Goal: Task Accomplishment & Management: Complete application form

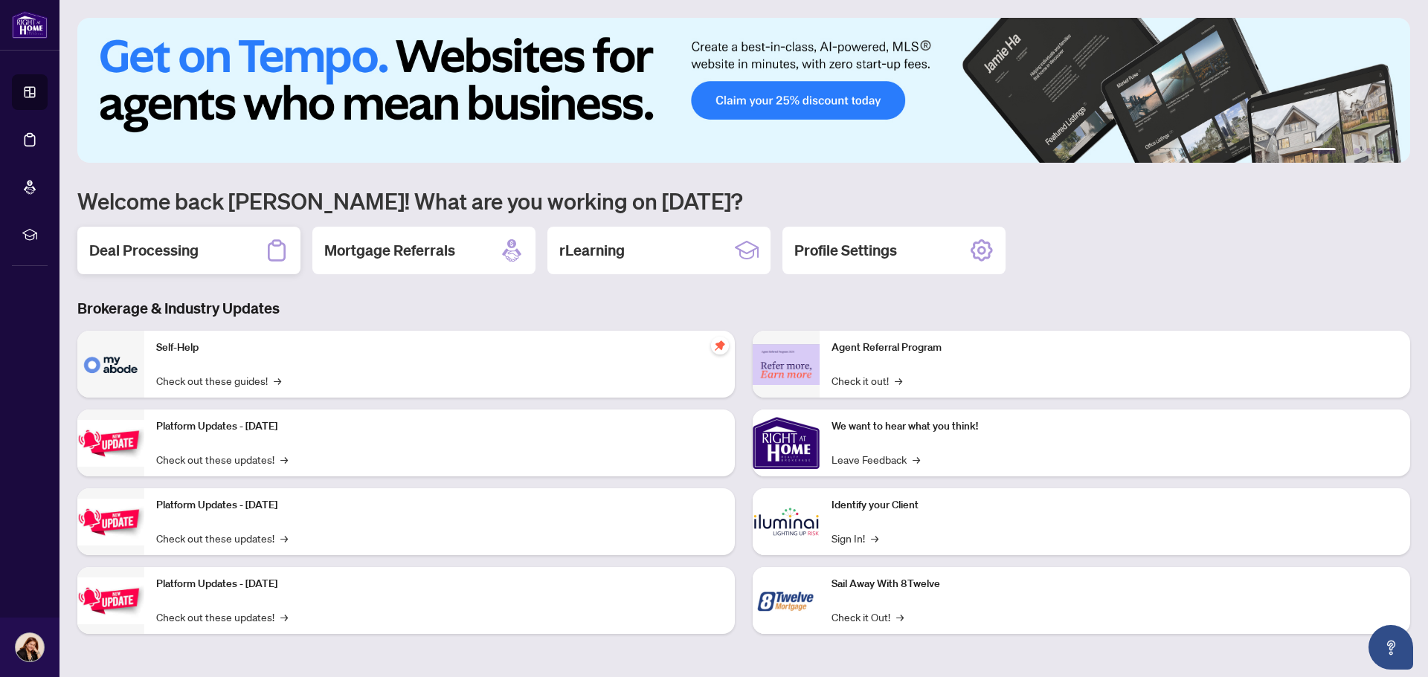
click at [164, 255] on h2 "Deal Processing" at bounding box center [143, 250] width 109 height 21
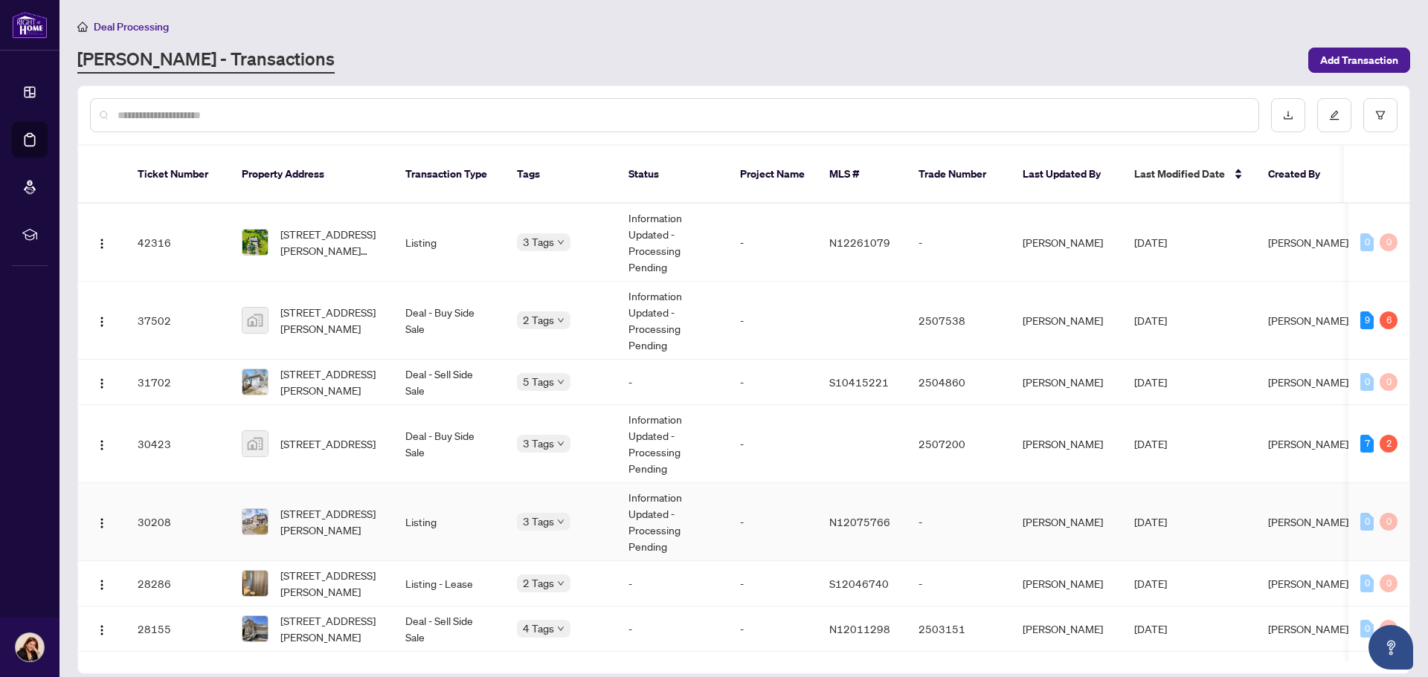
click at [667, 486] on td "Information Updated - Processing Pending" at bounding box center [672, 522] width 112 height 78
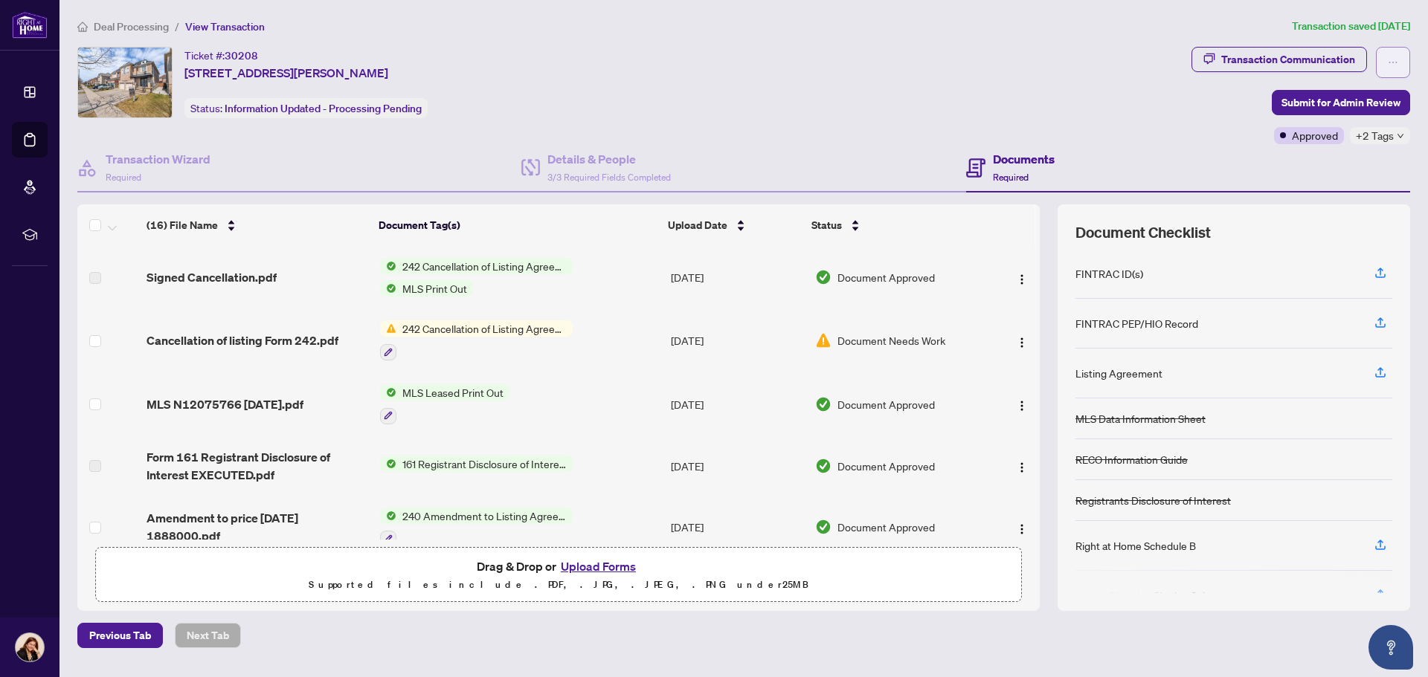
click at [1405, 63] on button "button" at bounding box center [1393, 62] width 34 height 31
click at [956, 112] on div "Ticket #: 30208 [STREET_ADDRESS][PERSON_NAME] Status: Information Updated - Pro…" at bounding box center [631, 82] width 1108 height 71
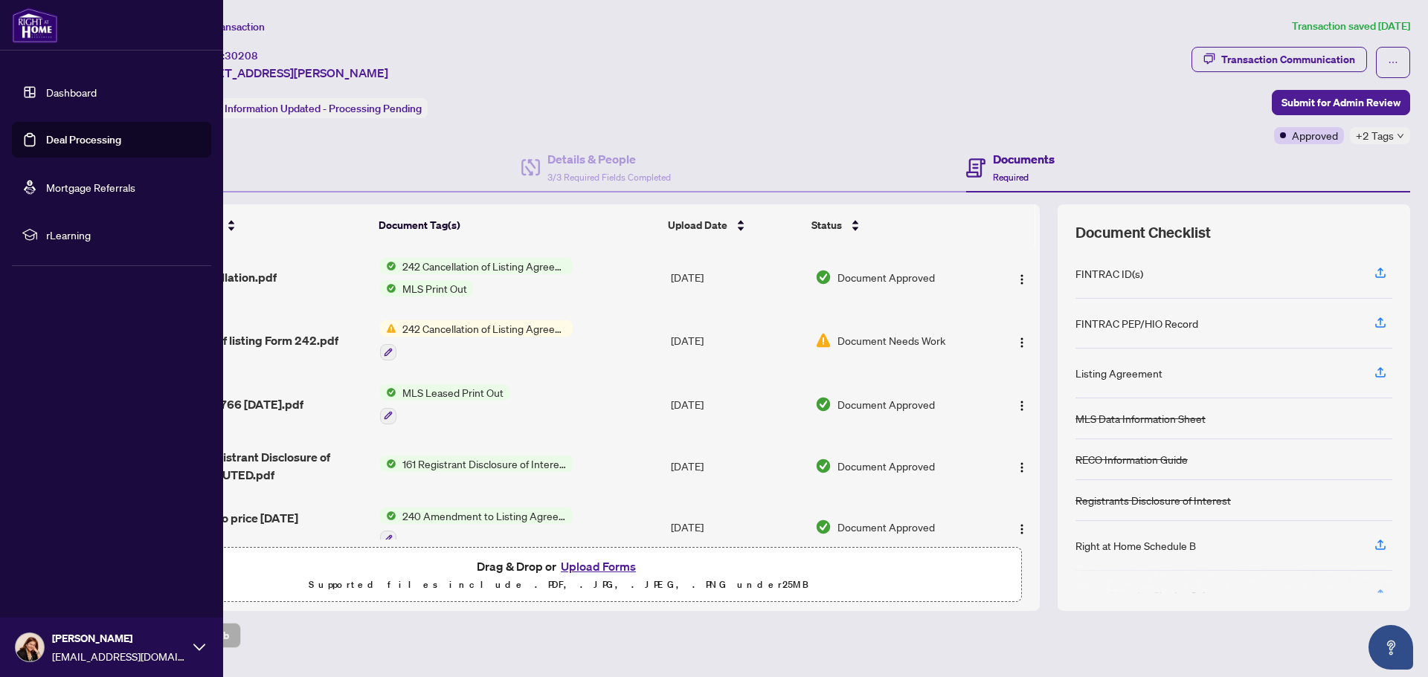
click at [62, 90] on link "Dashboard" at bounding box center [71, 92] width 51 height 13
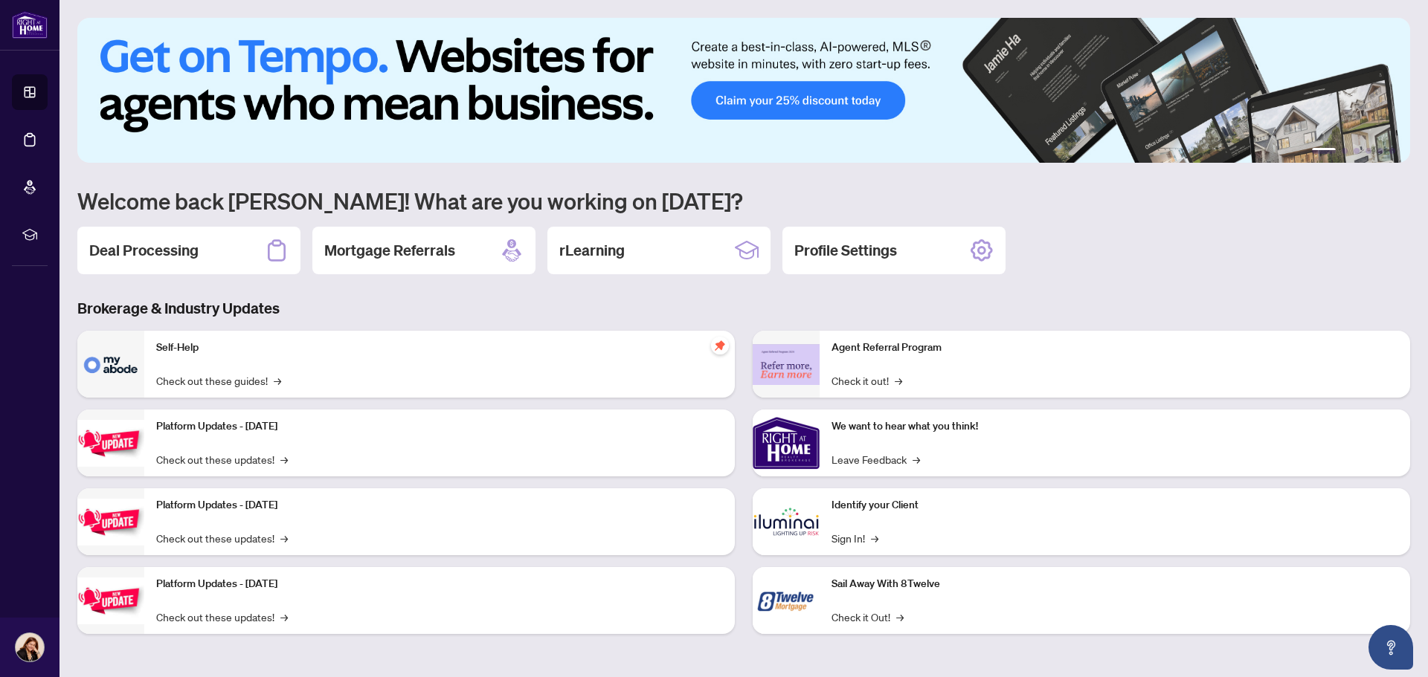
click at [142, 277] on div "1 2 3 4 5 6 Welcome back [PERSON_NAME]! What are you working on [DATE]? Deal Pr…" at bounding box center [743, 337] width 1333 height 639
click at [160, 257] on h2 "Deal Processing" at bounding box center [143, 250] width 109 height 21
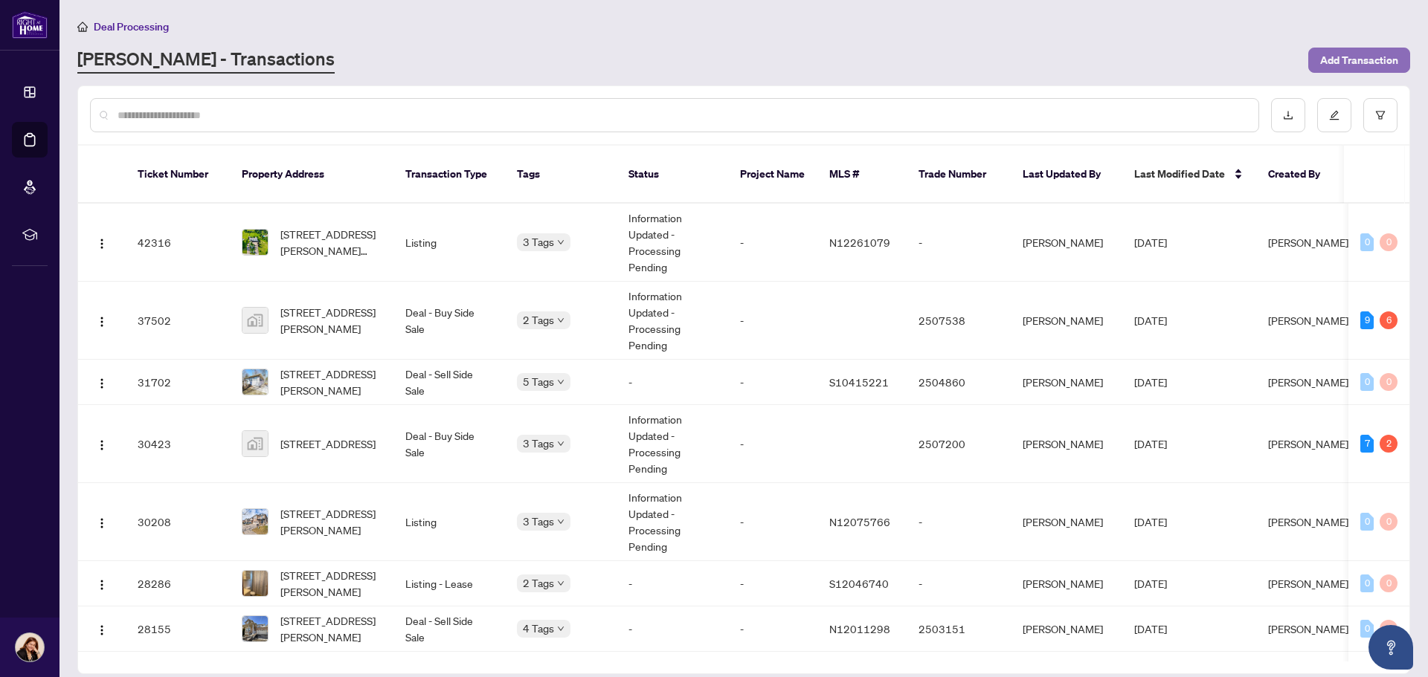
click at [1359, 60] on span "Add Transaction" at bounding box center [1359, 60] width 78 height 24
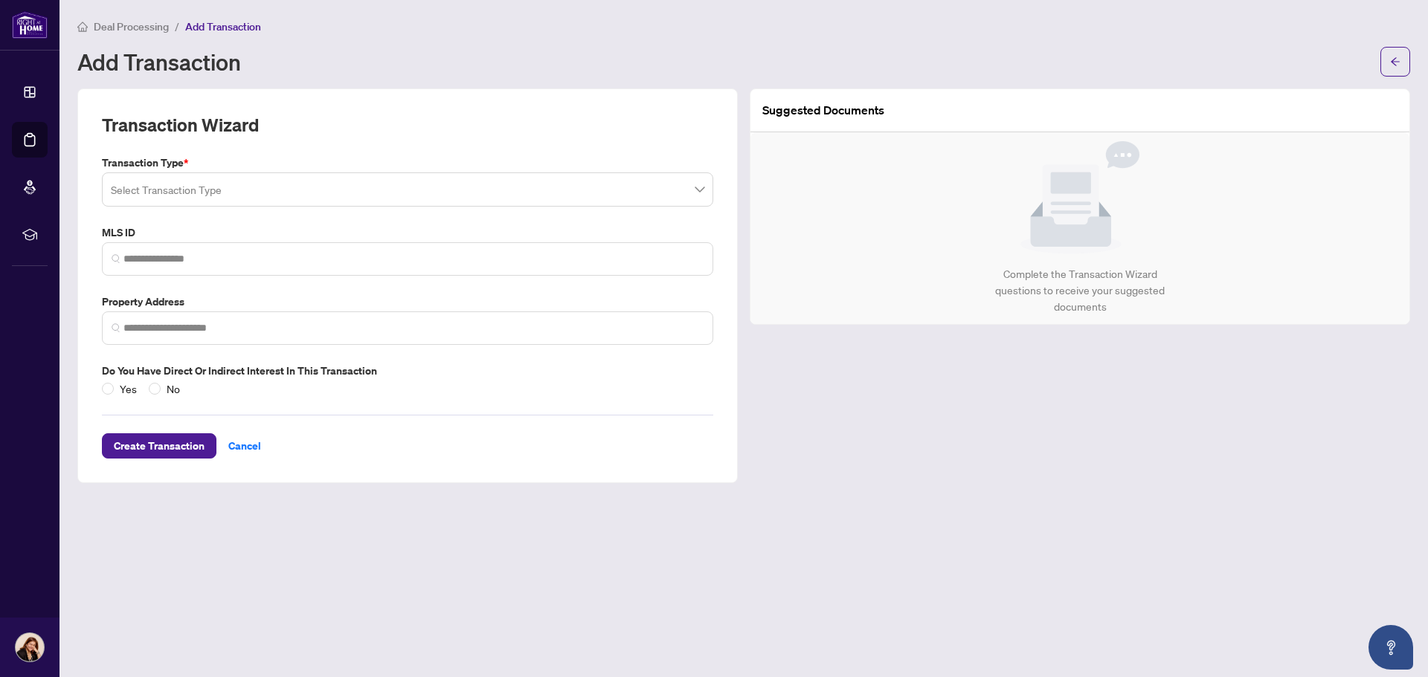
click at [210, 193] on input "search" at bounding box center [401, 191] width 580 height 33
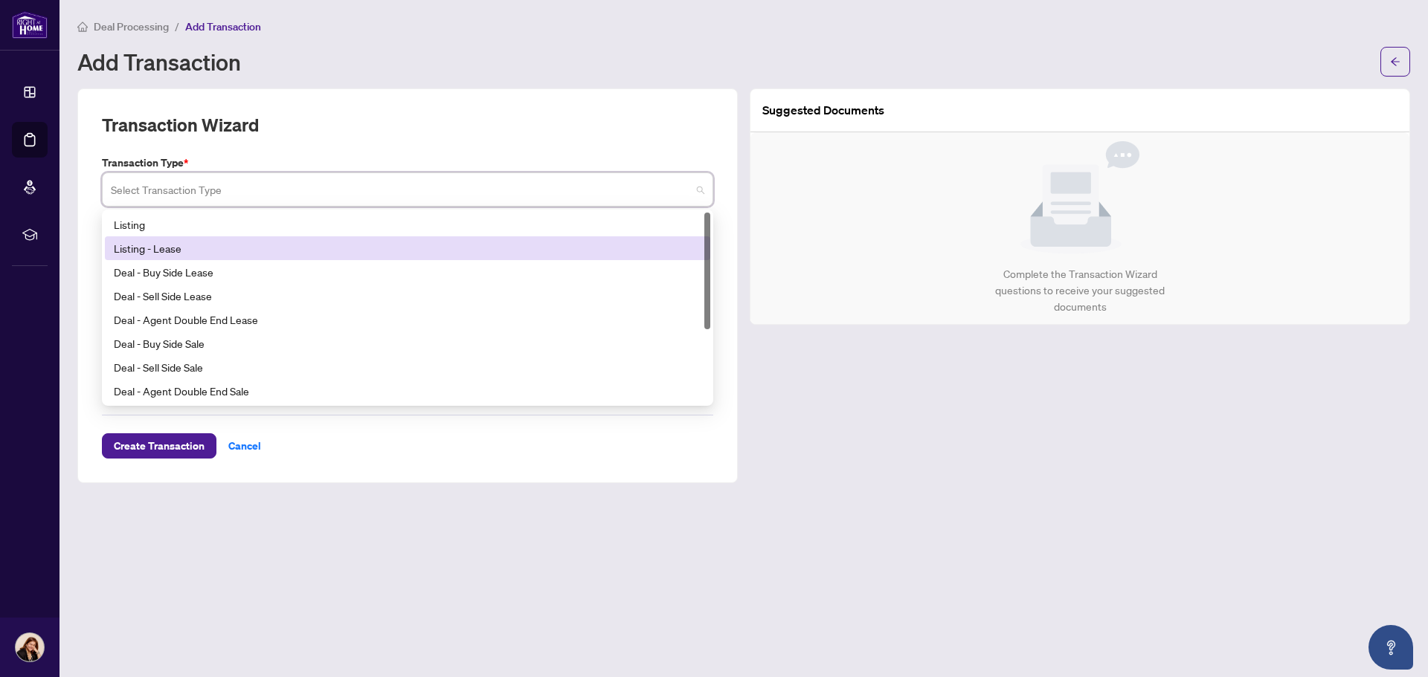
click at [190, 247] on div "Listing - Lease" at bounding box center [407, 248] width 587 height 16
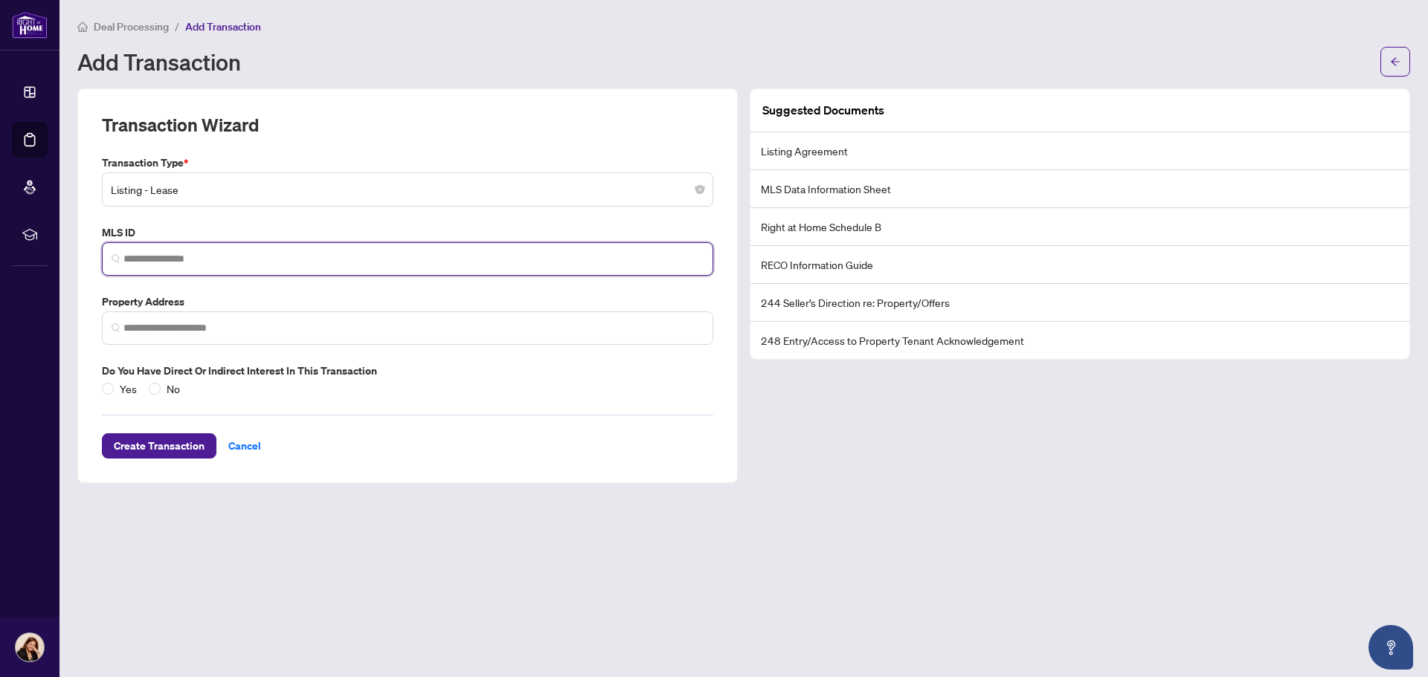
click at [170, 251] on input "search" at bounding box center [413, 259] width 580 height 16
type input "*********"
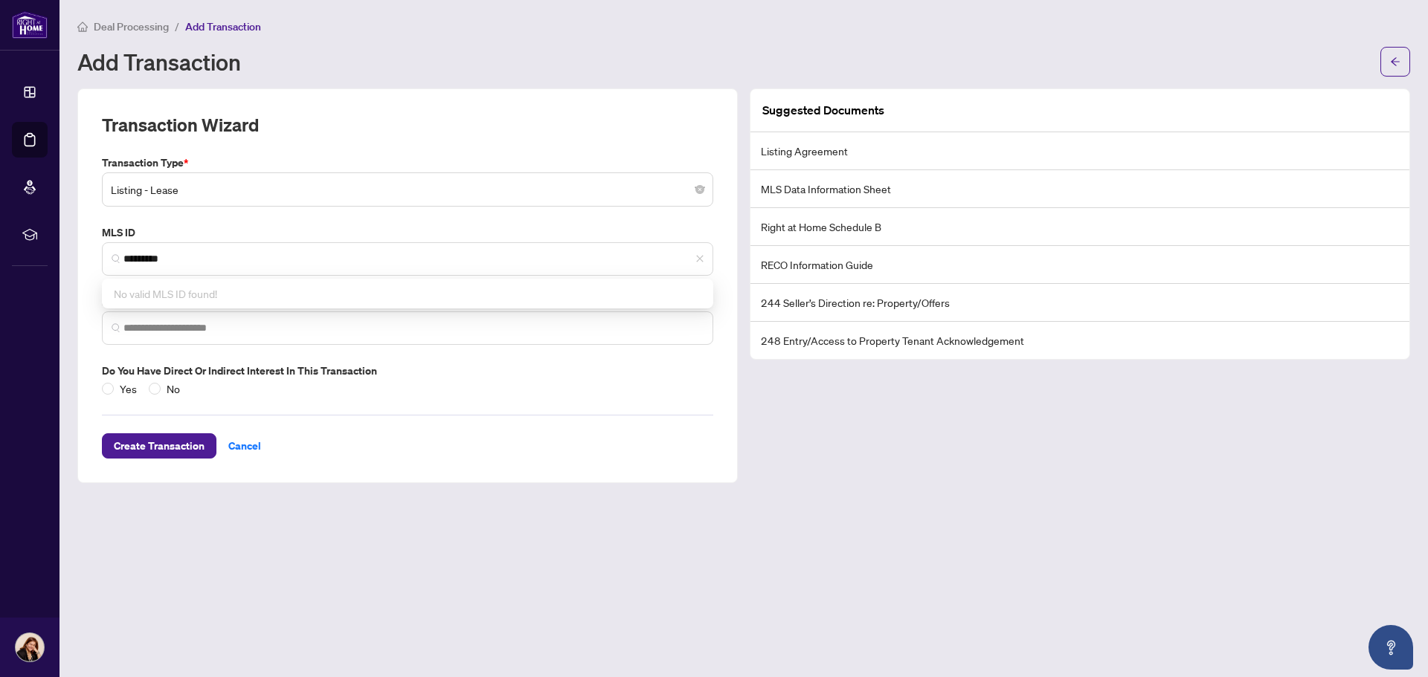
click at [715, 352] on div "Transaction Type * Listing - Lease 13 14 15 Listing Listing - Lease Deal - Buy …" at bounding box center [407, 276] width 623 height 242
click at [213, 316] on span at bounding box center [407, 328] width 611 height 33
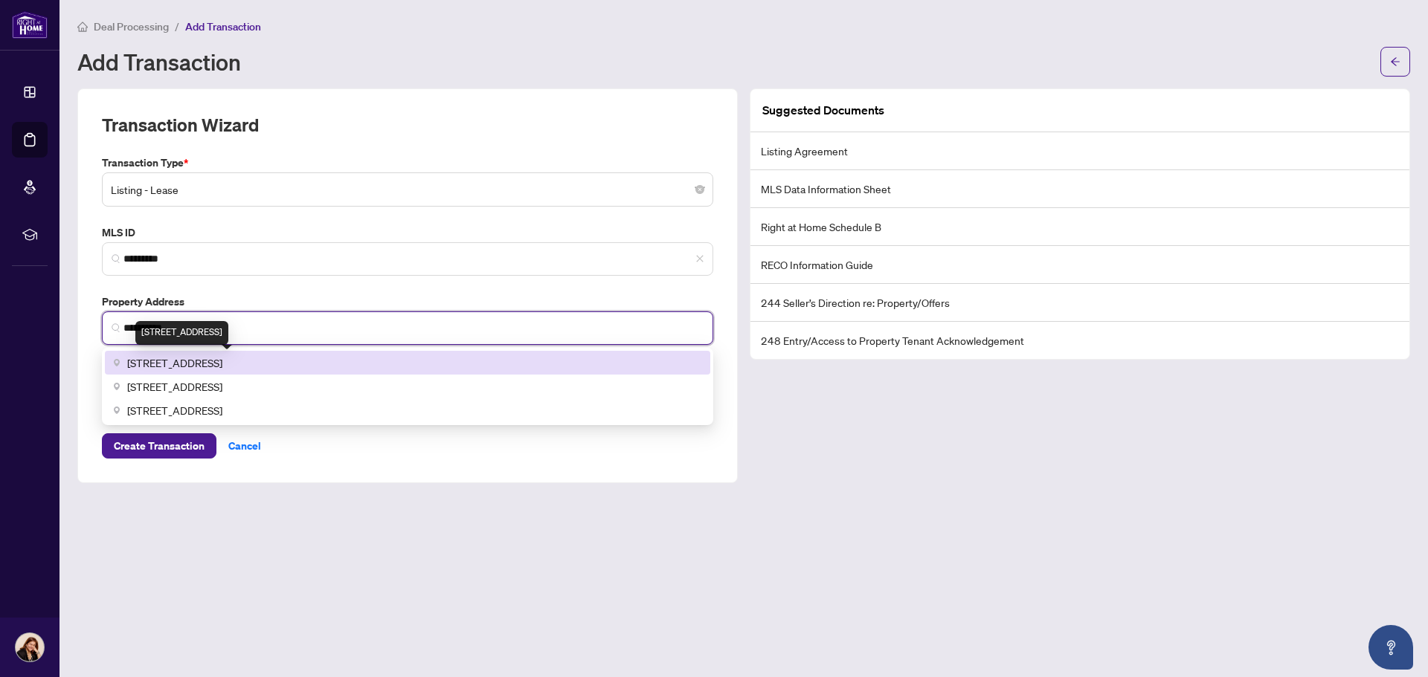
click at [222, 360] on span "[STREET_ADDRESS]" at bounding box center [174, 363] width 95 height 16
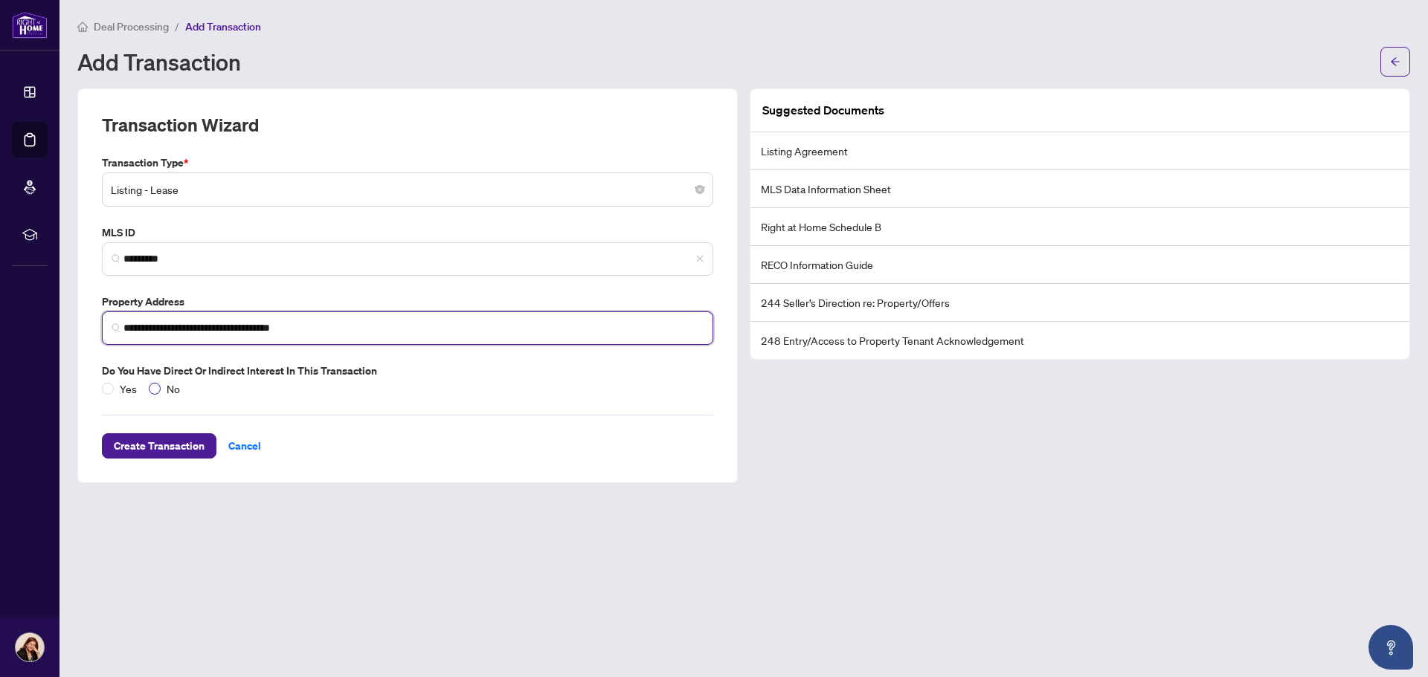
type input "**********"
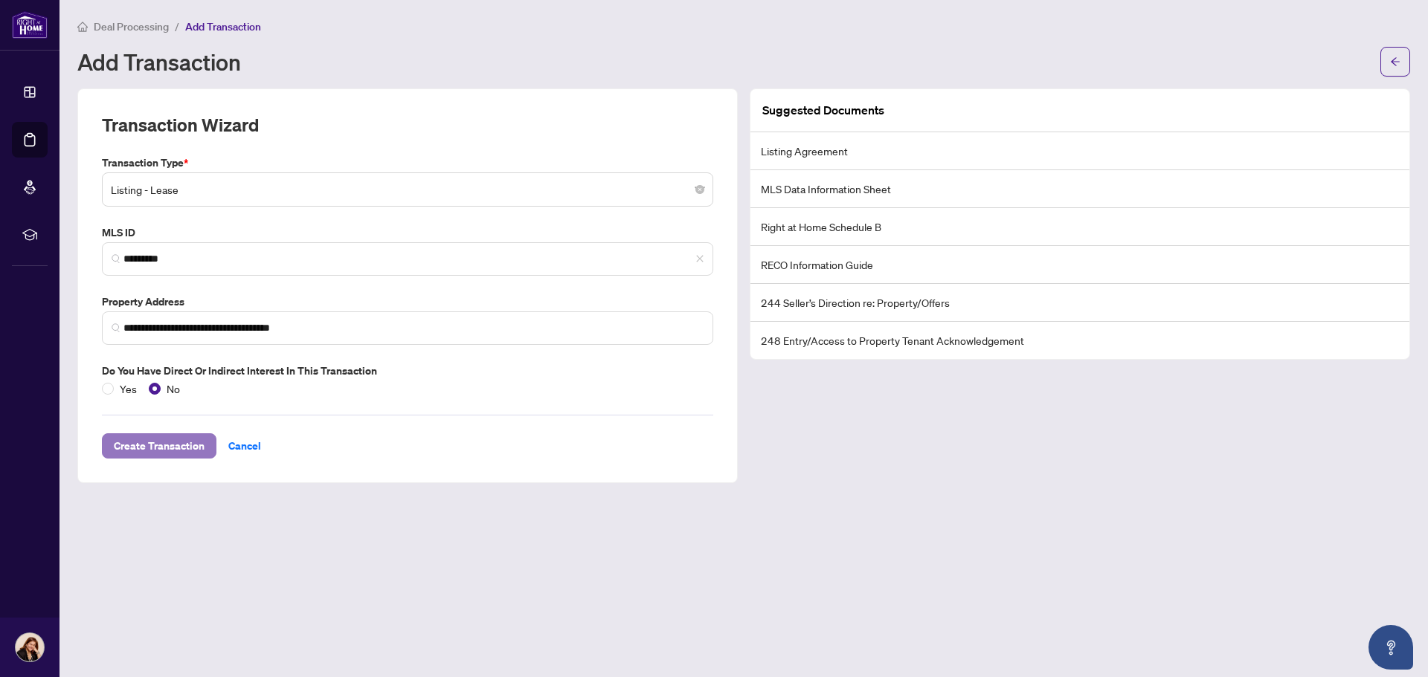
click at [160, 445] on span "Create Transaction" at bounding box center [159, 446] width 91 height 24
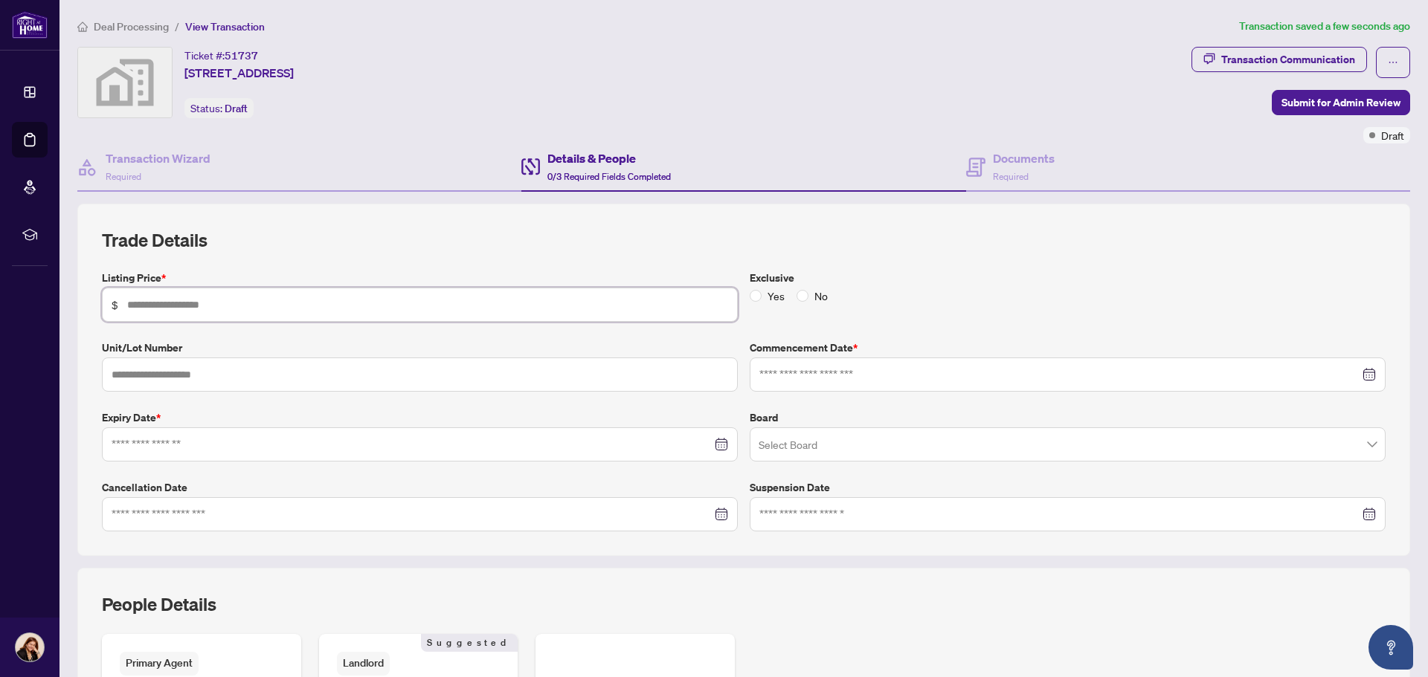
click at [329, 302] on input "text" at bounding box center [427, 305] width 601 height 16
type input "*********"
click at [274, 373] on input "text" at bounding box center [420, 375] width 636 height 34
type input "**********"
click at [1005, 375] on input at bounding box center [1059, 375] width 600 height 16
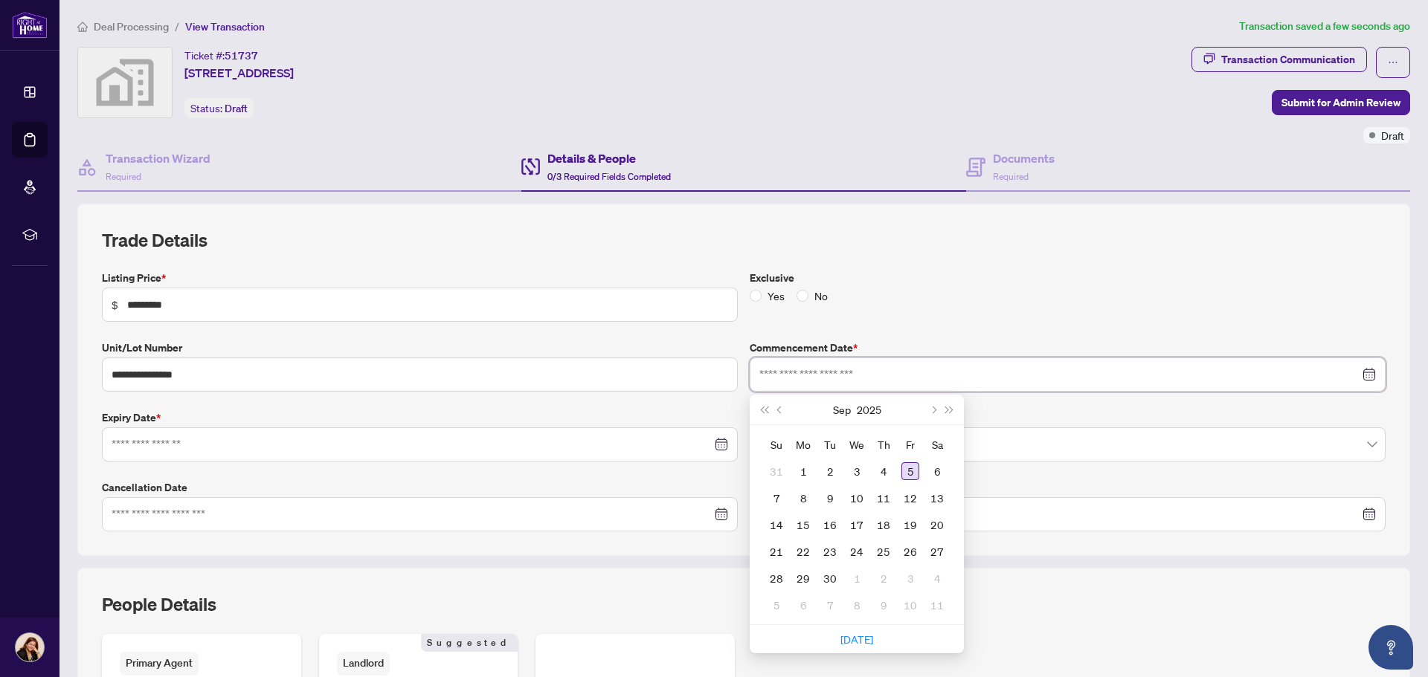
type input "**********"
click at [901, 467] on div "5" at bounding box center [910, 472] width 18 height 18
click at [866, 445] on input "search" at bounding box center [1060, 447] width 605 height 33
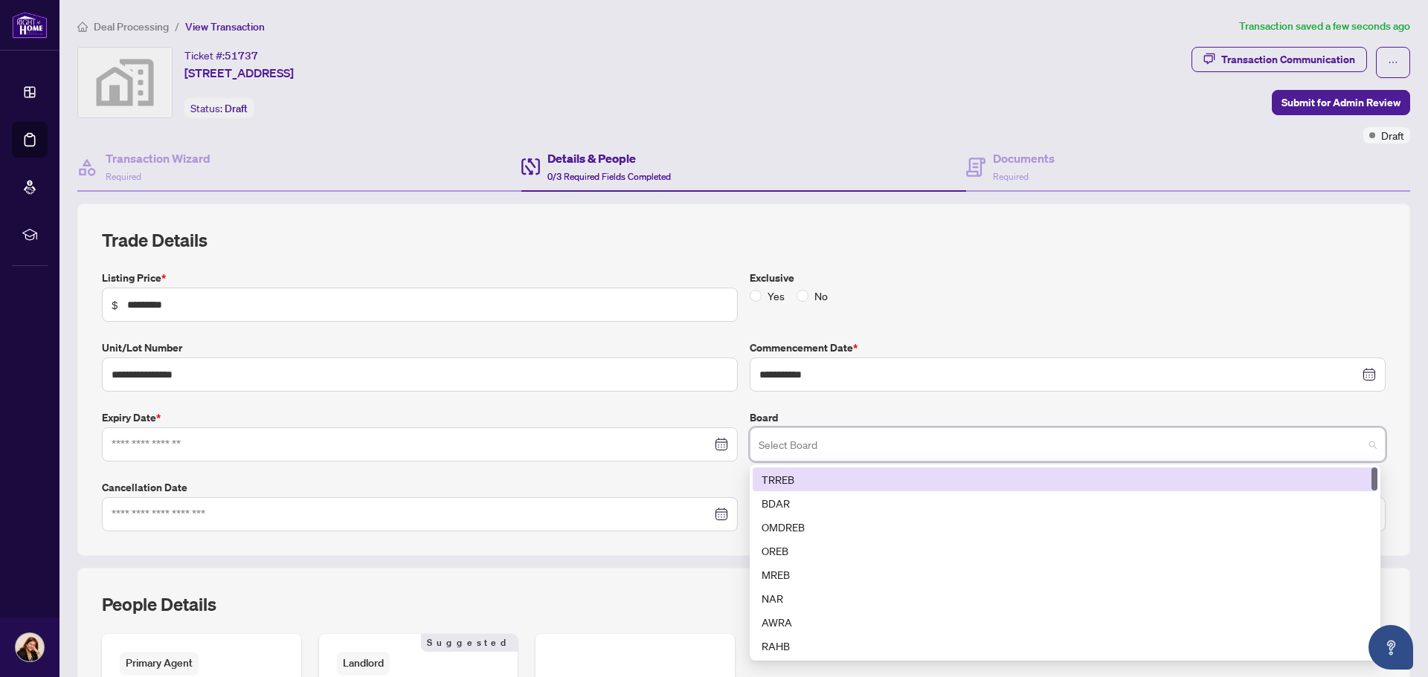
click at [837, 477] on div "TRREB" at bounding box center [1064, 479] width 607 height 16
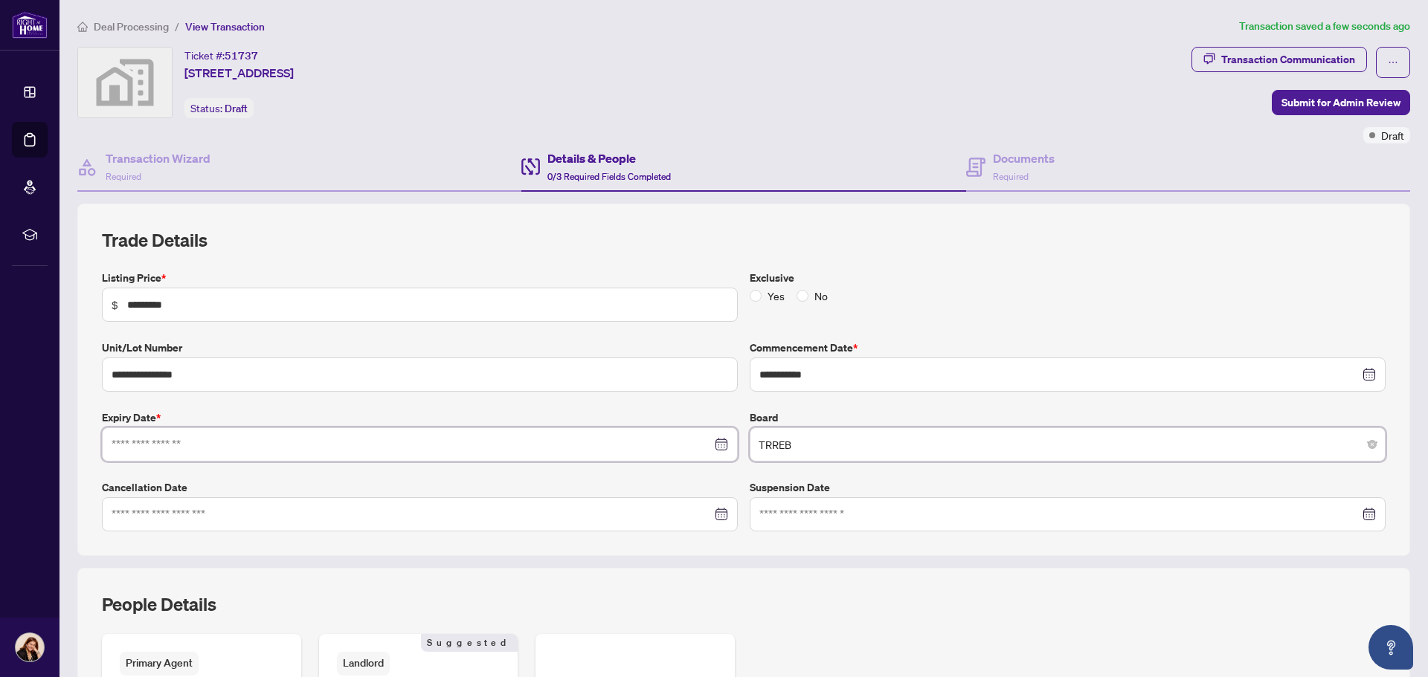
click at [391, 444] on input at bounding box center [412, 444] width 600 height 16
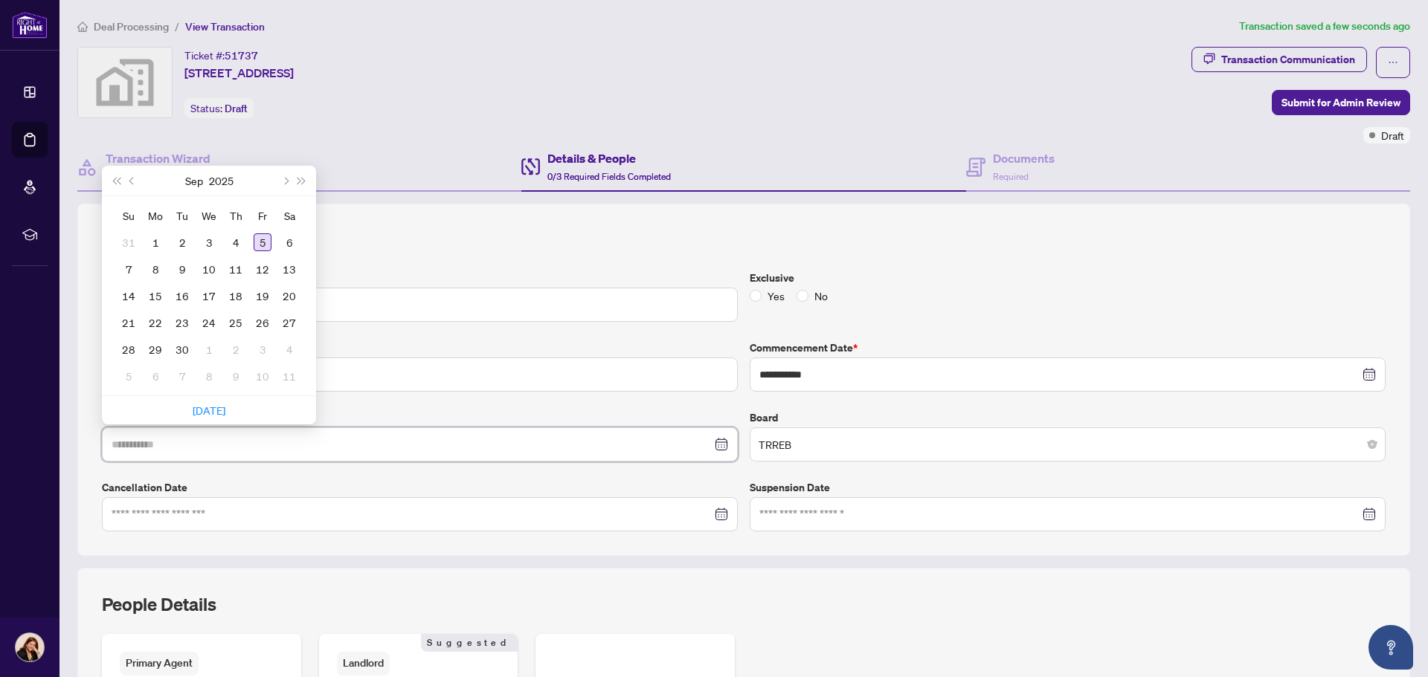
type input "**********"
click at [285, 182] on span "Next month (PageDown)" at bounding box center [284, 180] width 7 height 7
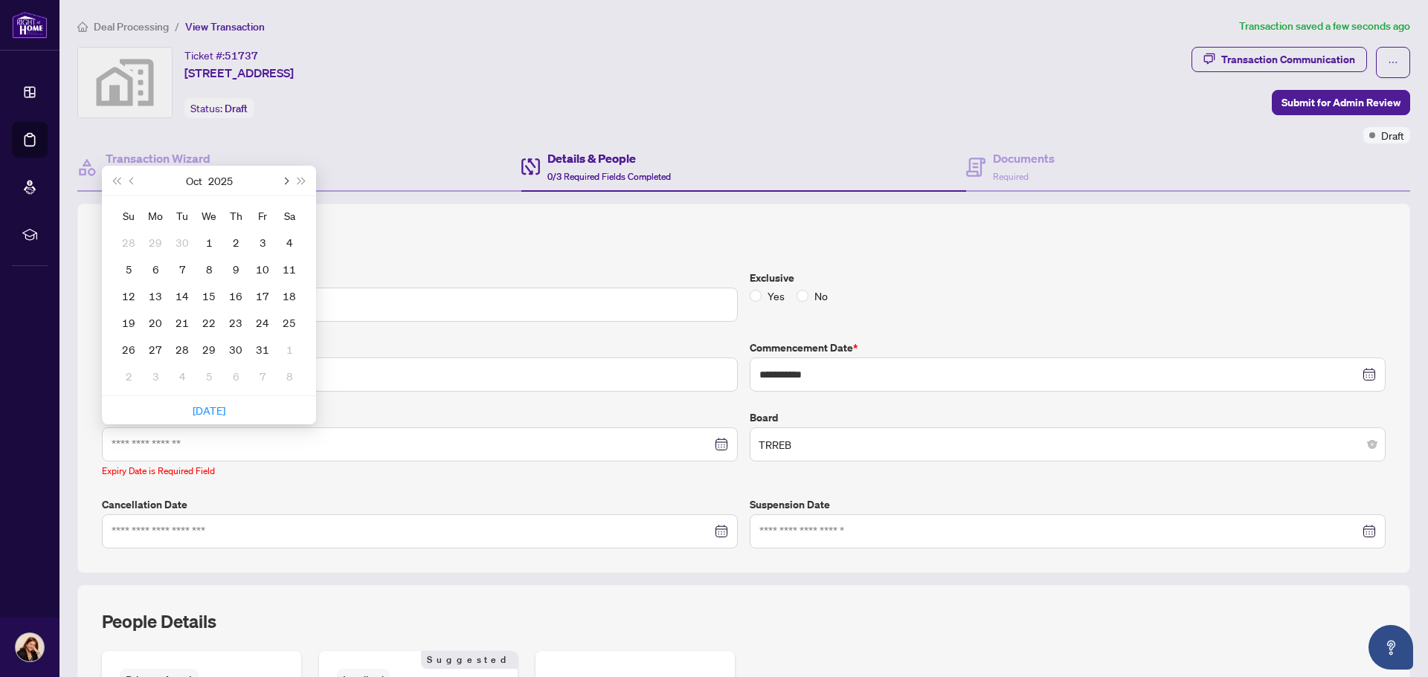
click at [285, 182] on span "Next month (PageDown)" at bounding box center [284, 180] width 7 height 7
type input "**********"
click at [291, 180] on button "Next month (PageDown)" at bounding box center [285, 181] width 16 height 30
type input "**********"
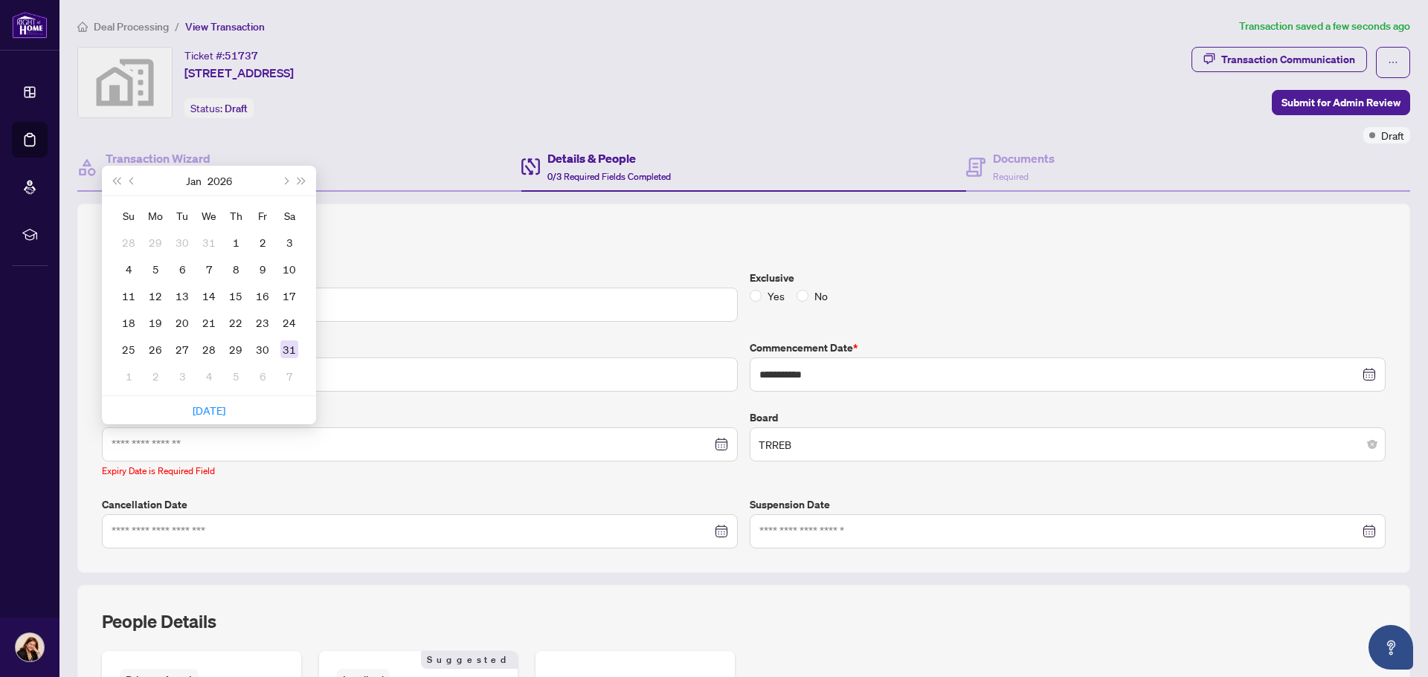
type input "**********"
click at [290, 348] on div "31" at bounding box center [289, 350] width 18 height 18
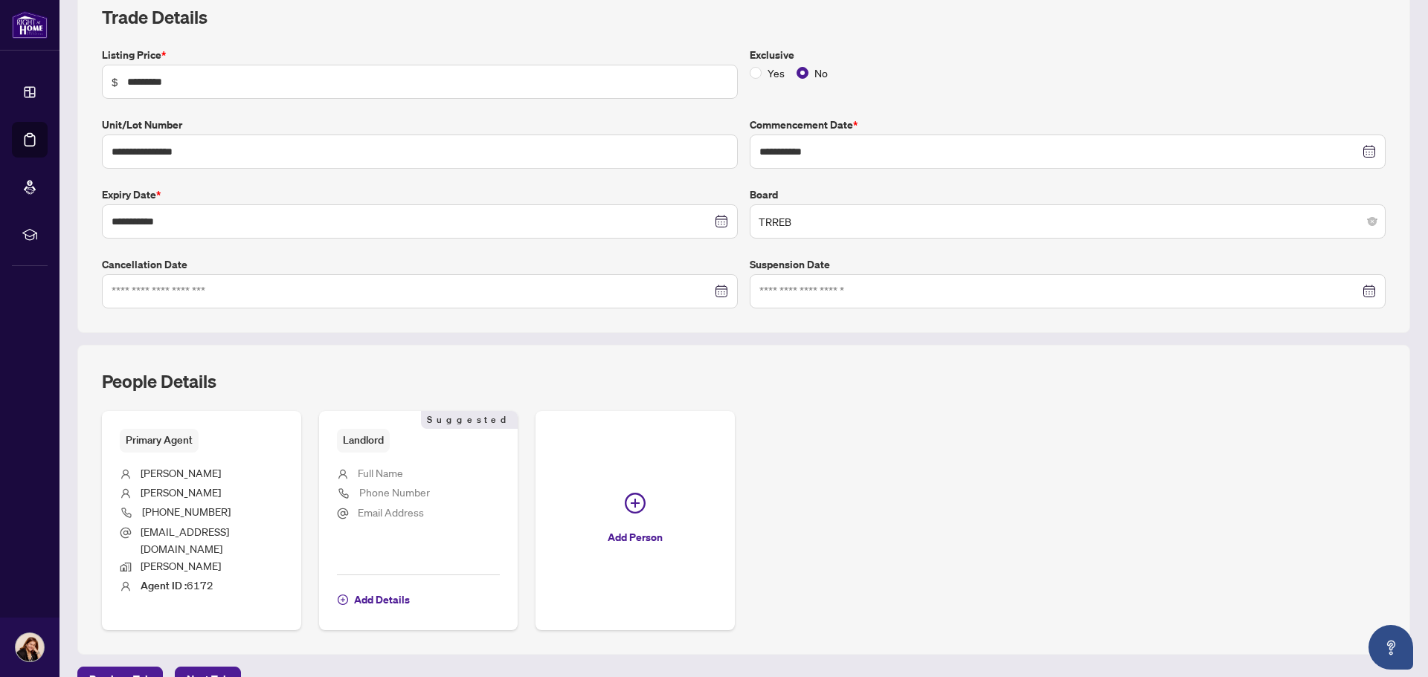
scroll to position [255, 0]
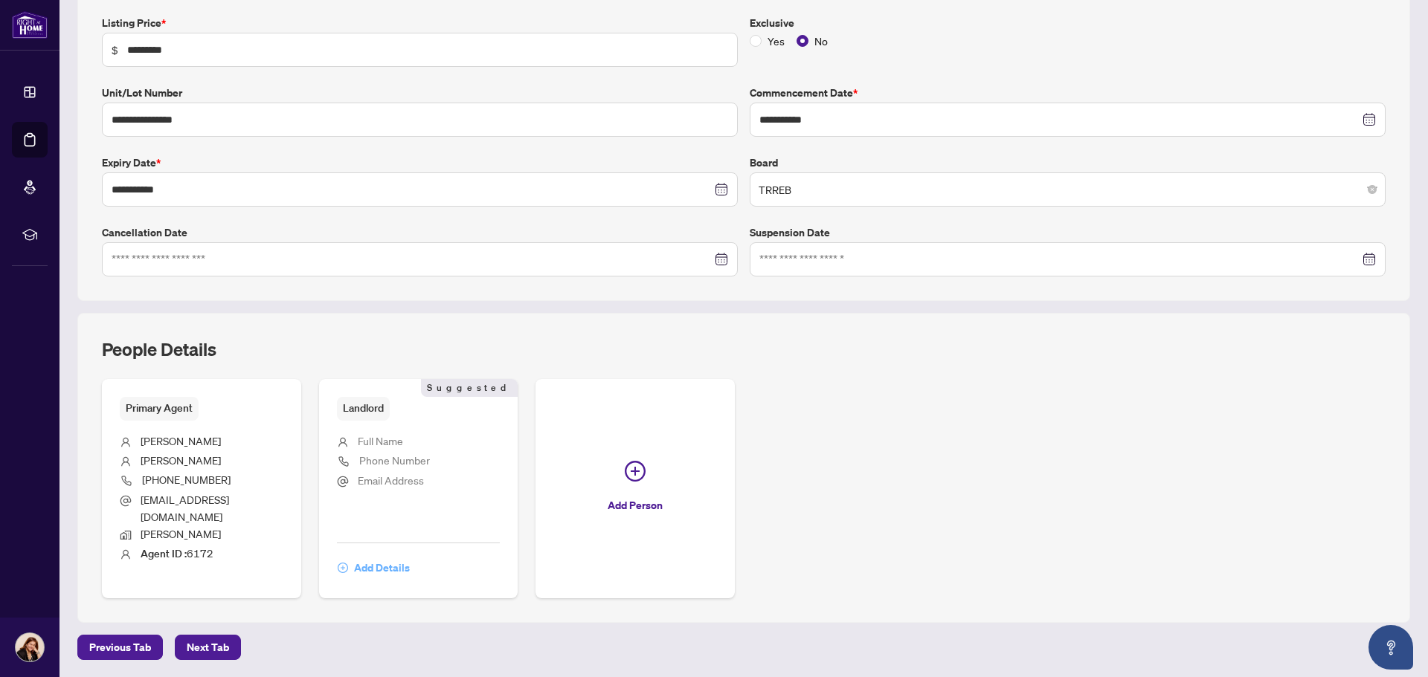
click at [366, 570] on span "Add Details" at bounding box center [382, 568] width 56 height 24
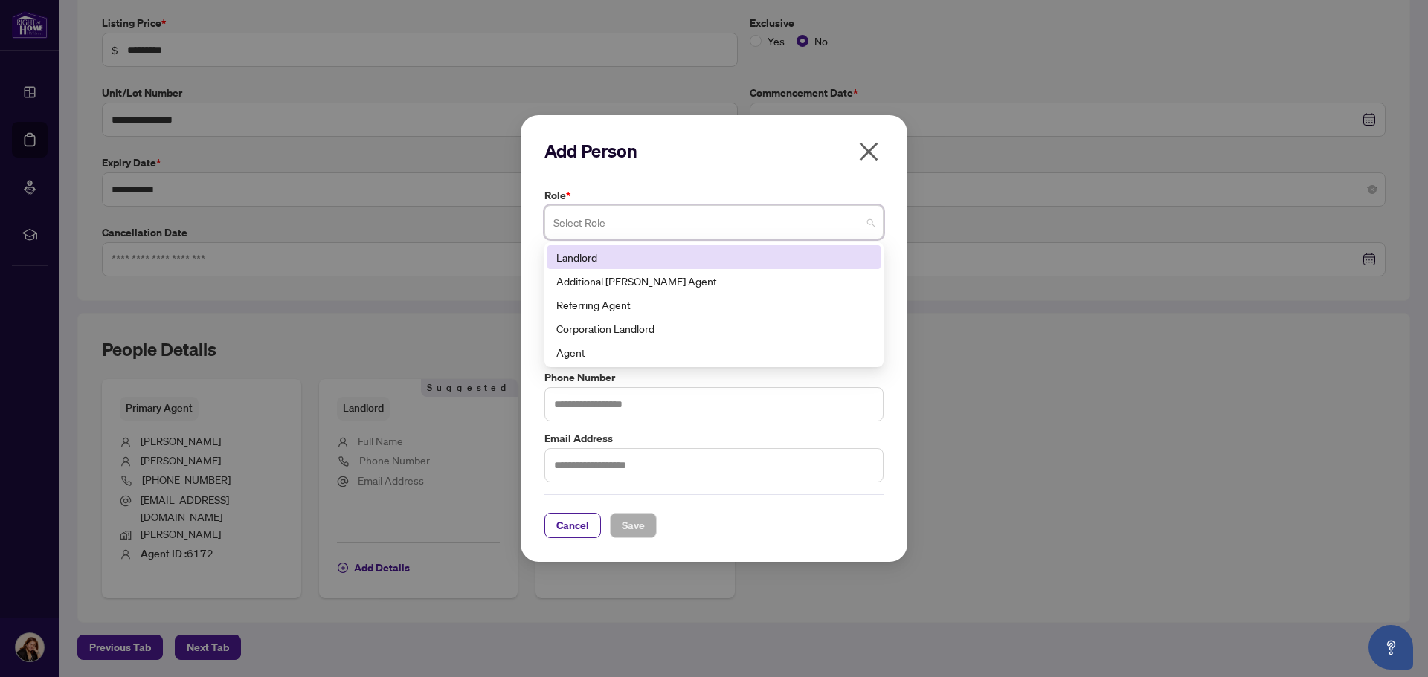
click at [867, 222] on span at bounding box center [713, 222] width 321 height 28
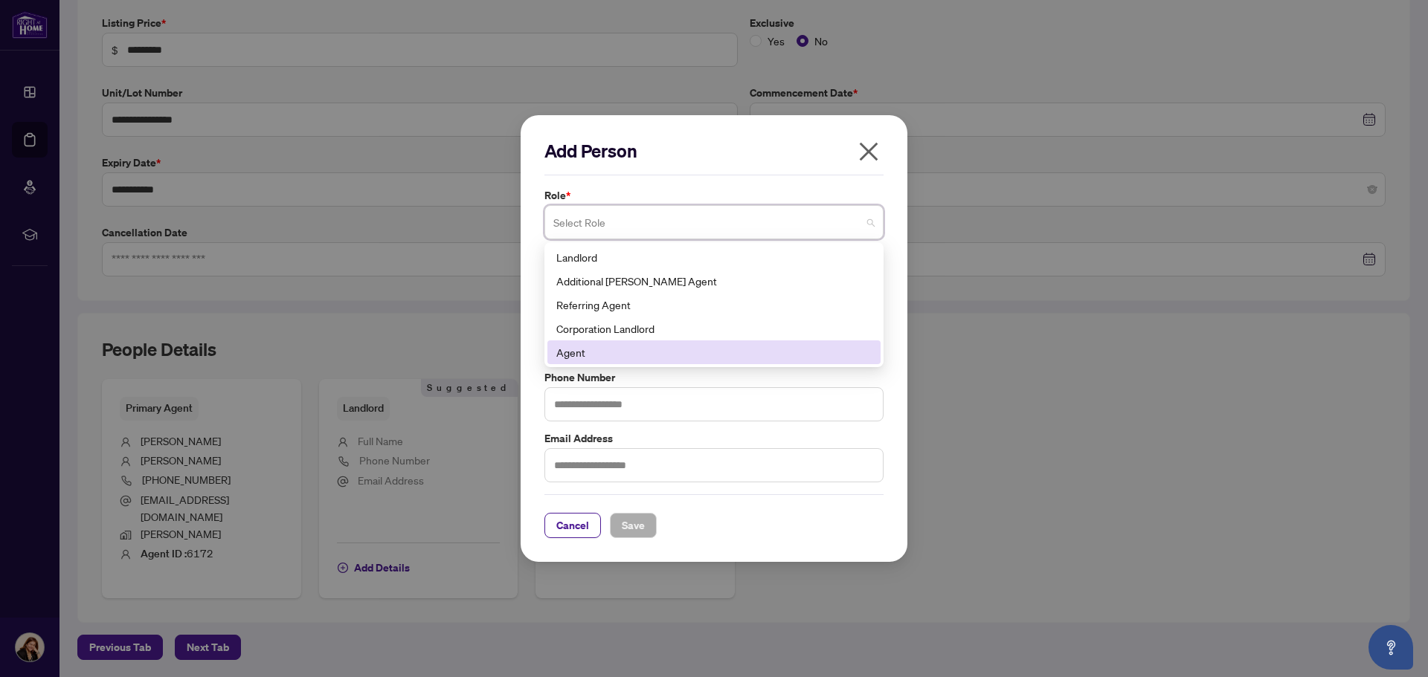
click at [706, 345] on div "Agent" at bounding box center [713, 352] width 315 height 16
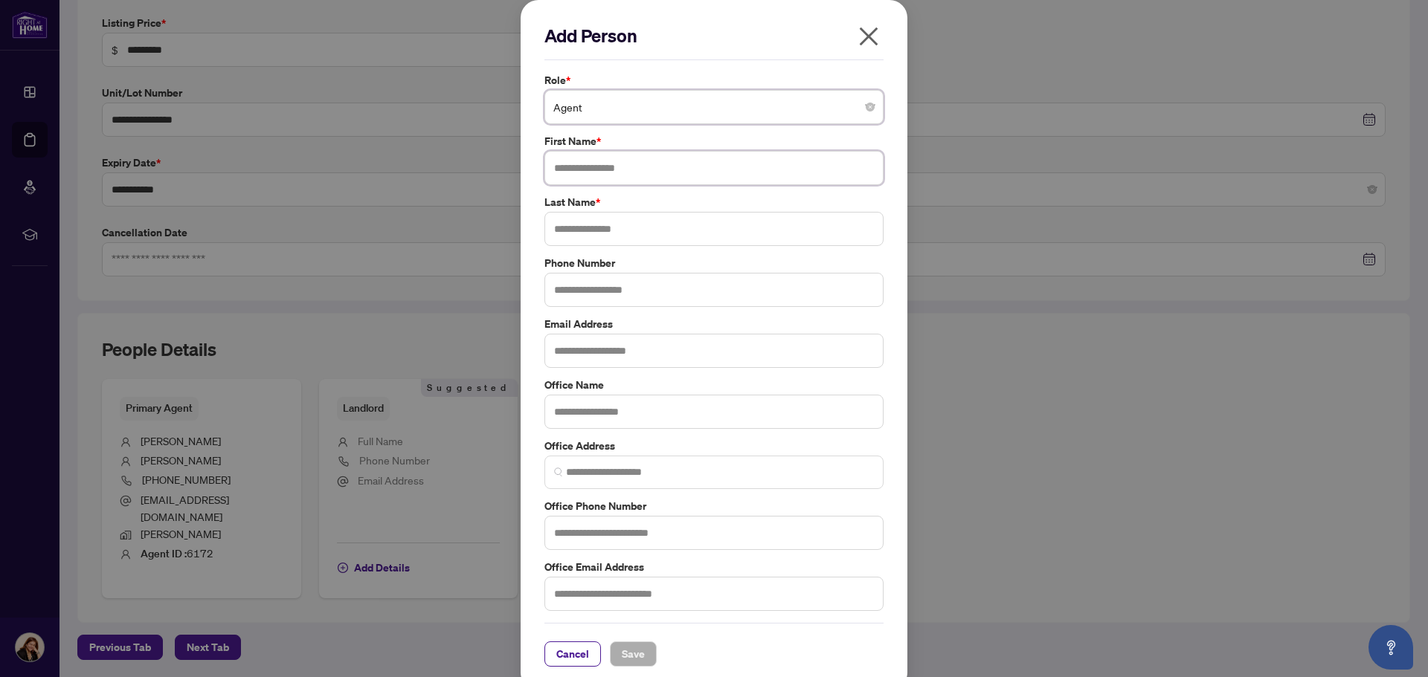
click at [707, 171] on input "text" at bounding box center [713, 168] width 339 height 34
drag, startPoint x: 585, startPoint y: 167, endPoint x: 636, endPoint y: 171, distance: 50.7
click at [637, 171] on input "**********" at bounding box center [713, 168] width 339 height 34
type input "********"
click at [639, 227] on input "text" at bounding box center [713, 229] width 339 height 34
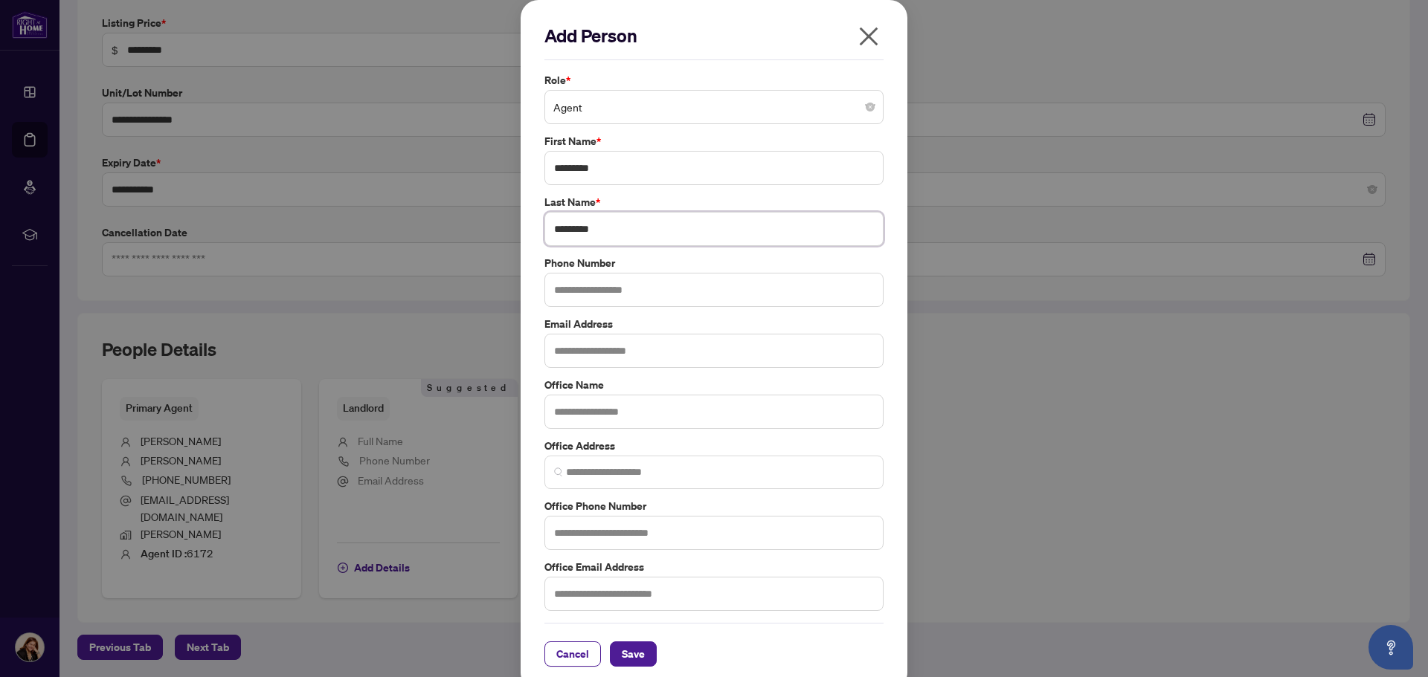
type input "*********"
click at [655, 292] on input "text" at bounding box center [713, 290] width 339 height 34
type input "**********"
click at [771, 410] on input "text" at bounding box center [713, 412] width 339 height 34
type input "*******"
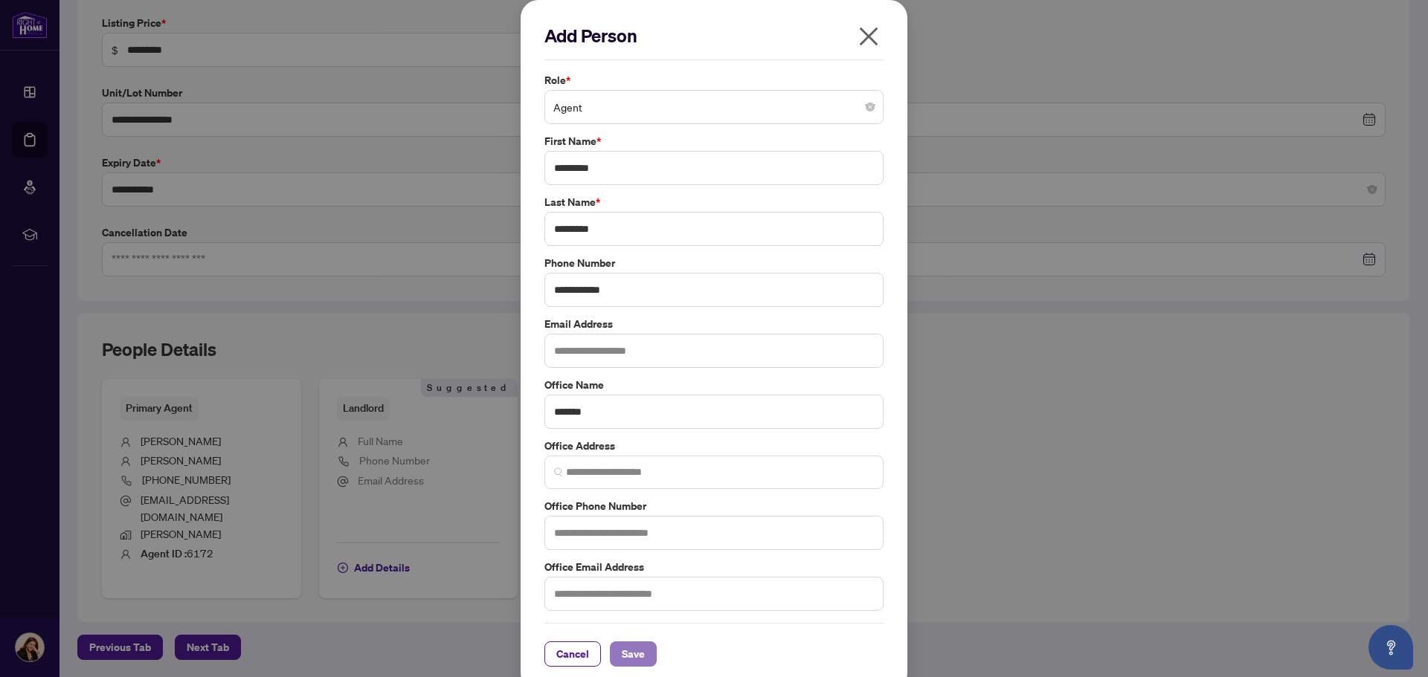
click at [637, 646] on span "Save" at bounding box center [633, 654] width 23 height 24
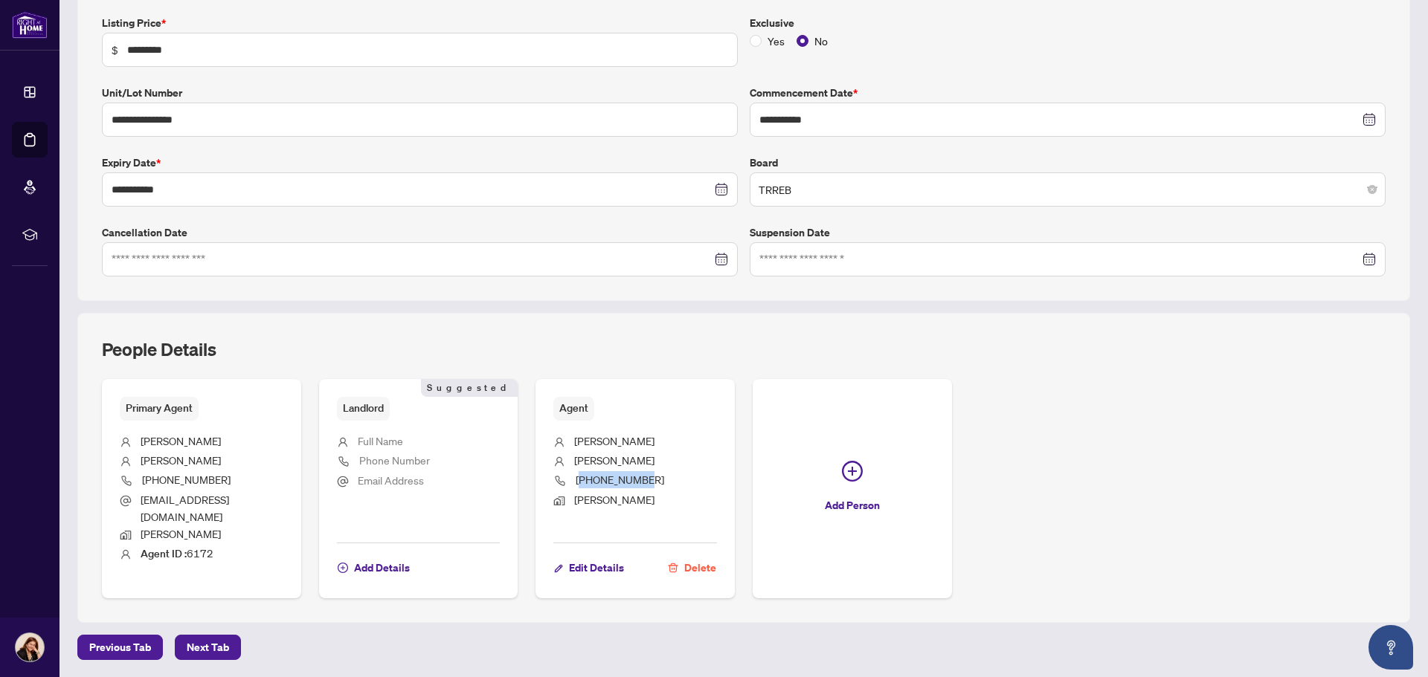
drag, startPoint x: 671, startPoint y: 477, endPoint x: 697, endPoint y: 488, distance: 28.3
click at [585, 479] on li "[PHONE_NUMBER]" at bounding box center [635, 481] width 164 height 20
click at [680, 498] on li "[PERSON_NAME]" at bounding box center [635, 501] width 164 height 19
click at [396, 573] on span "Add Details" at bounding box center [382, 568] width 56 height 24
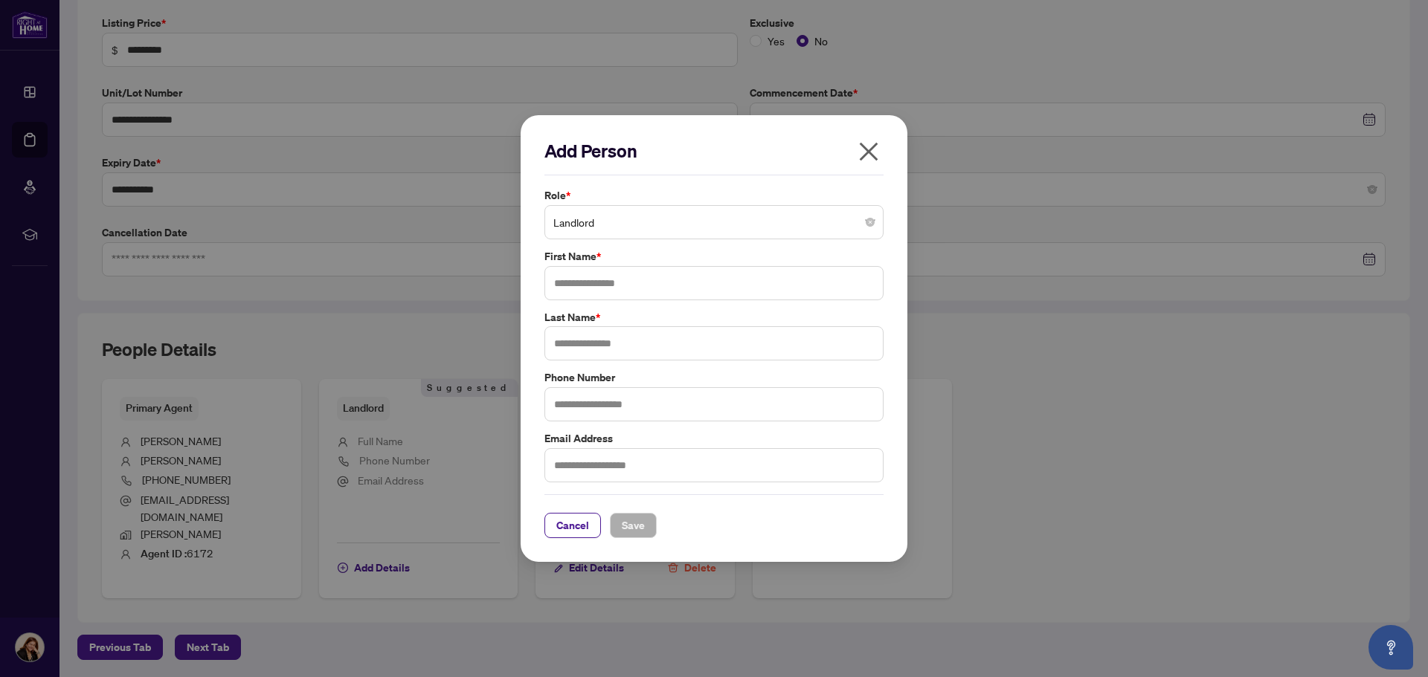
click at [755, 224] on span "Landlord" at bounding box center [713, 222] width 321 height 28
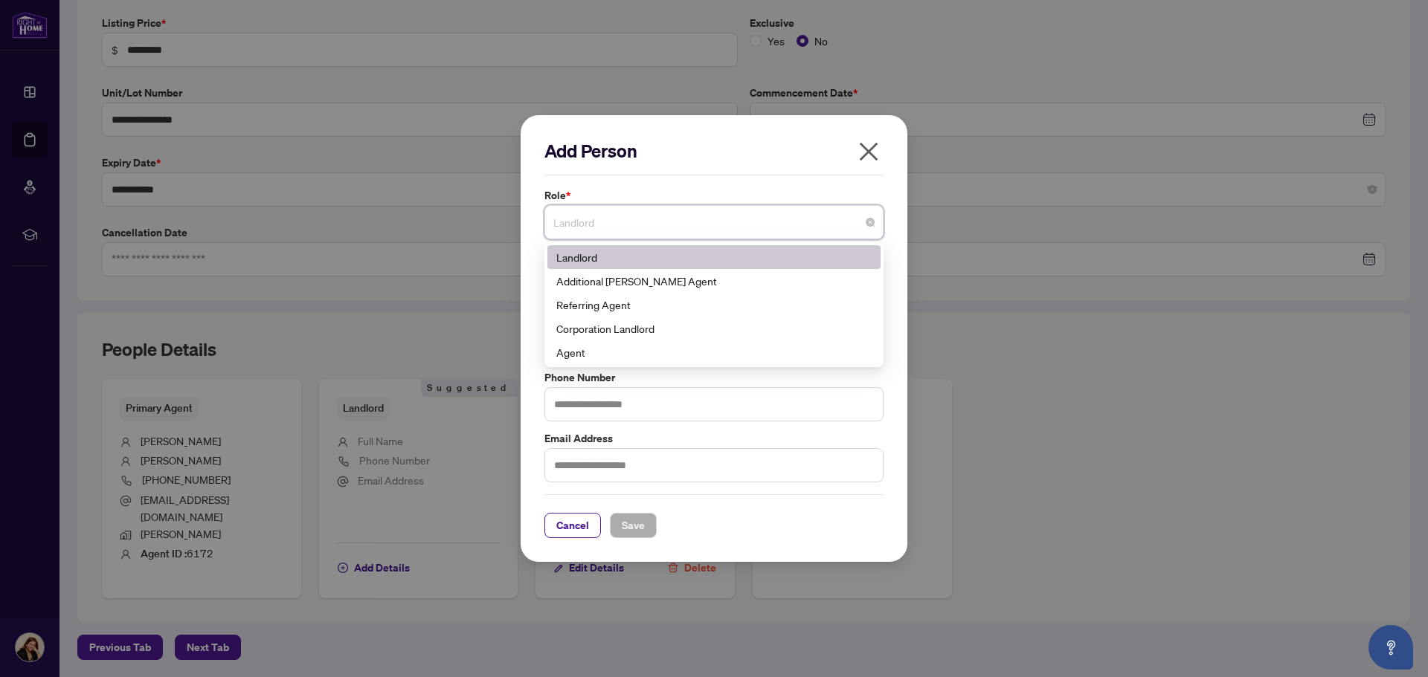
click at [867, 151] on icon "close" at bounding box center [869, 151] width 19 height 19
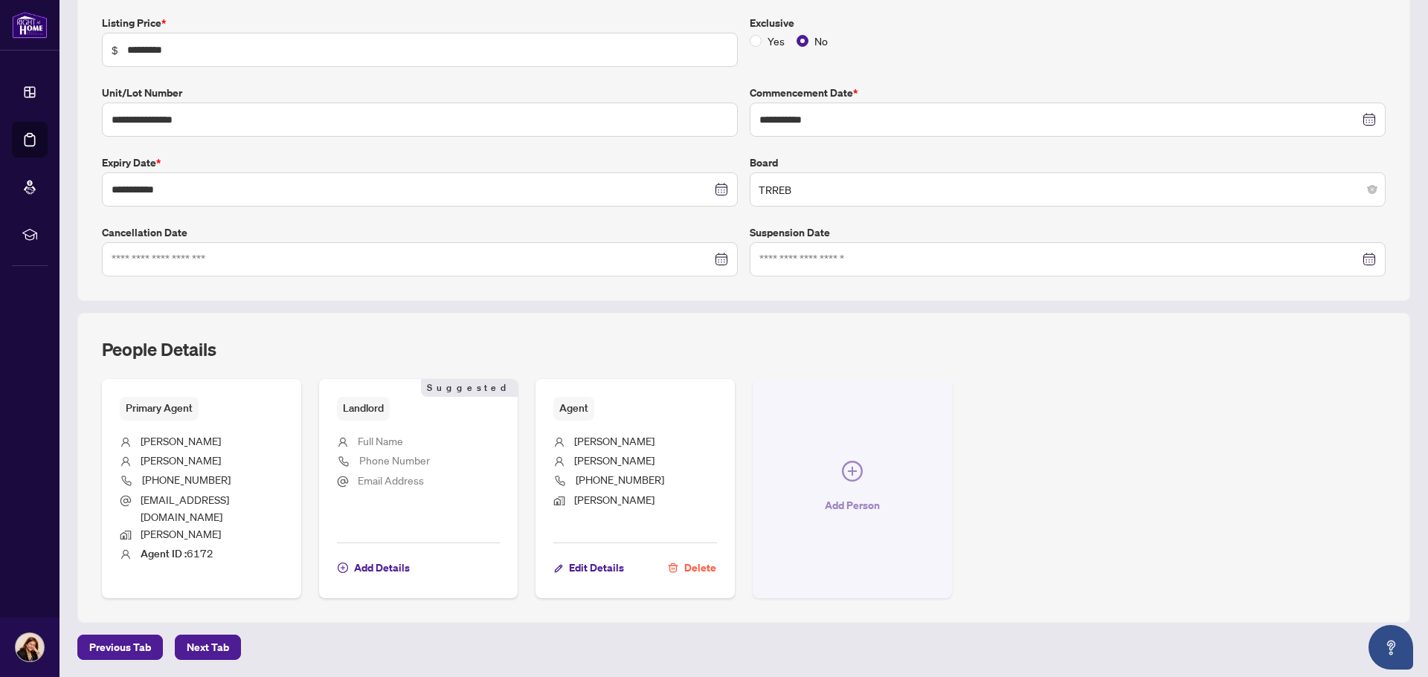
click at [845, 469] on icon "plus-circle" at bounding box center [852, 471] width 21 height 21
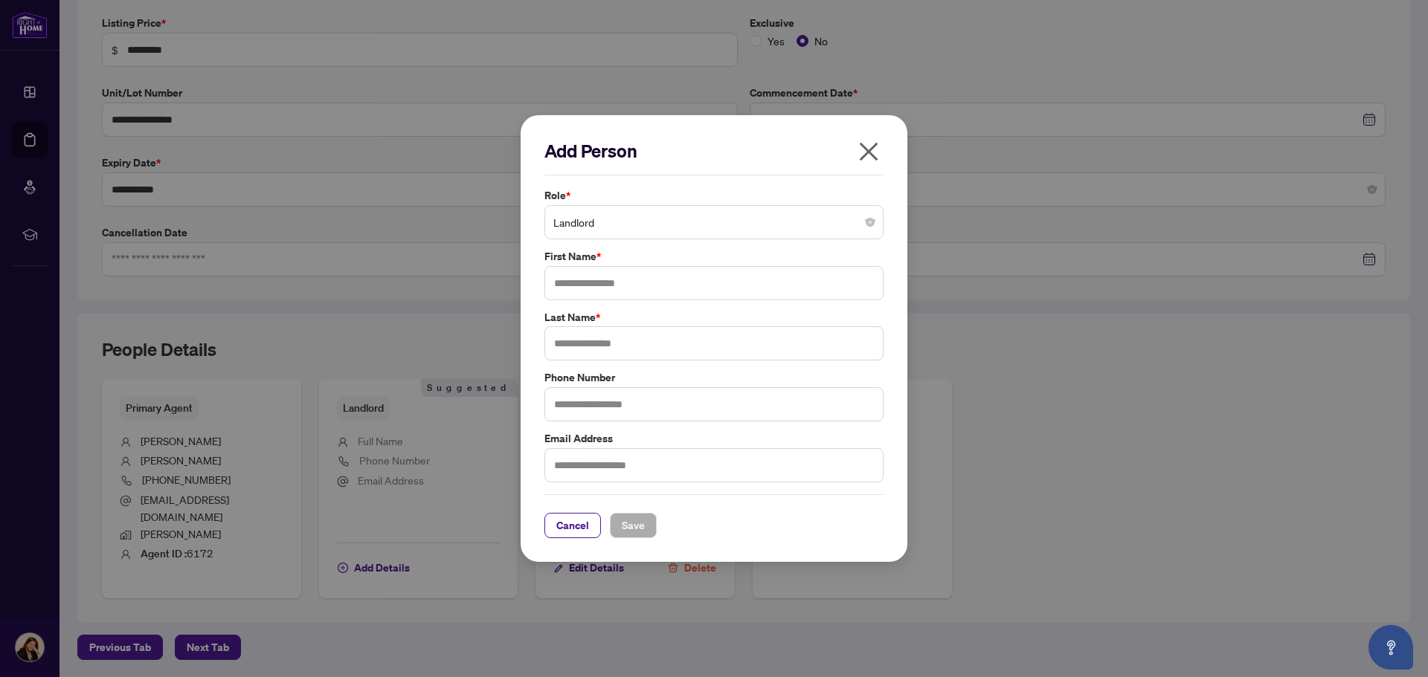
click at [806, 228] on span "Landlord" at bounding box center [713, 222] width 321 height 28
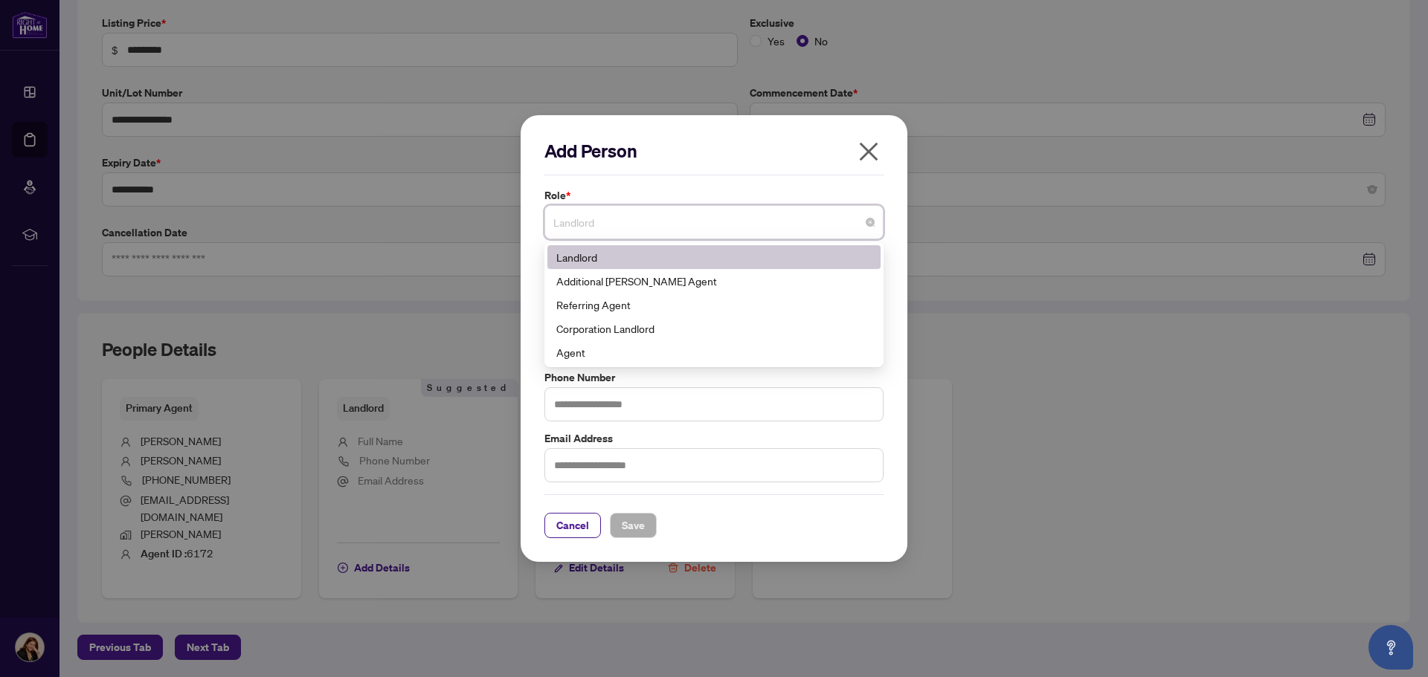
click at [865, 158] on icon "close" at bounding box center [869, 152] width 24 height 24
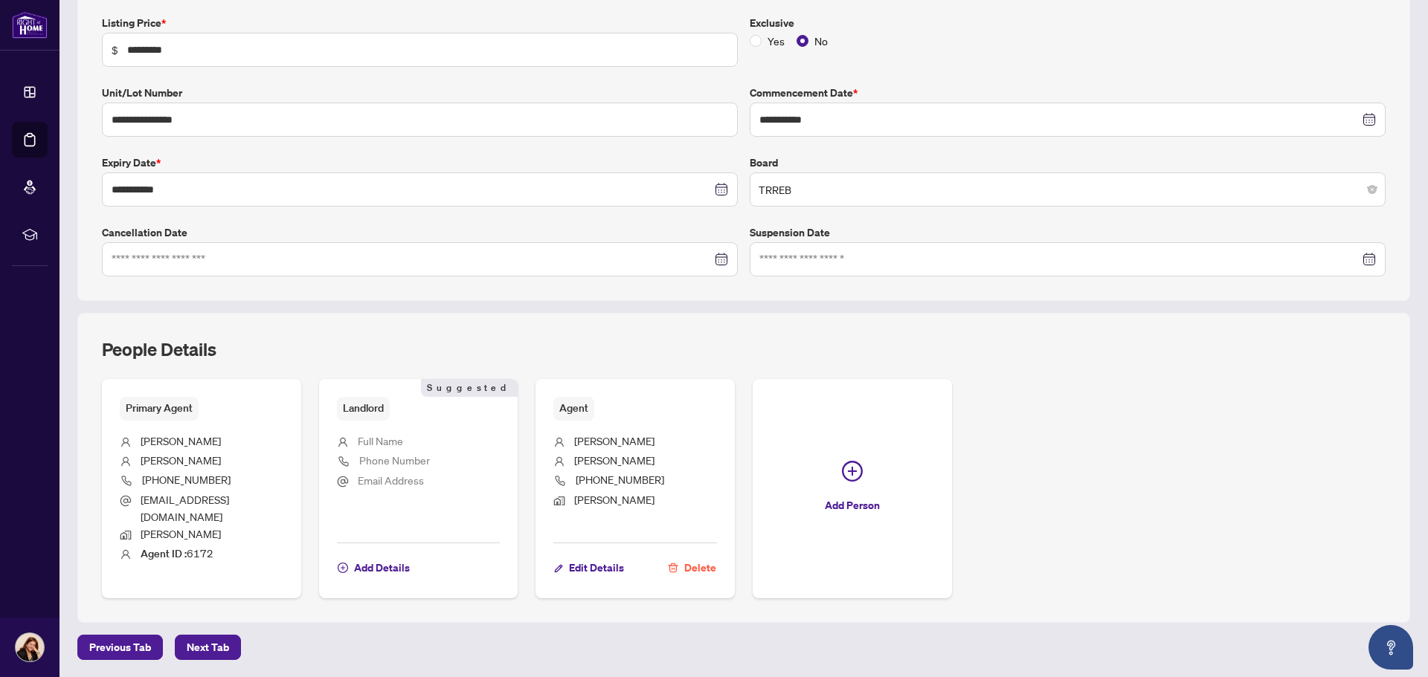
scroll to position [32, 0]
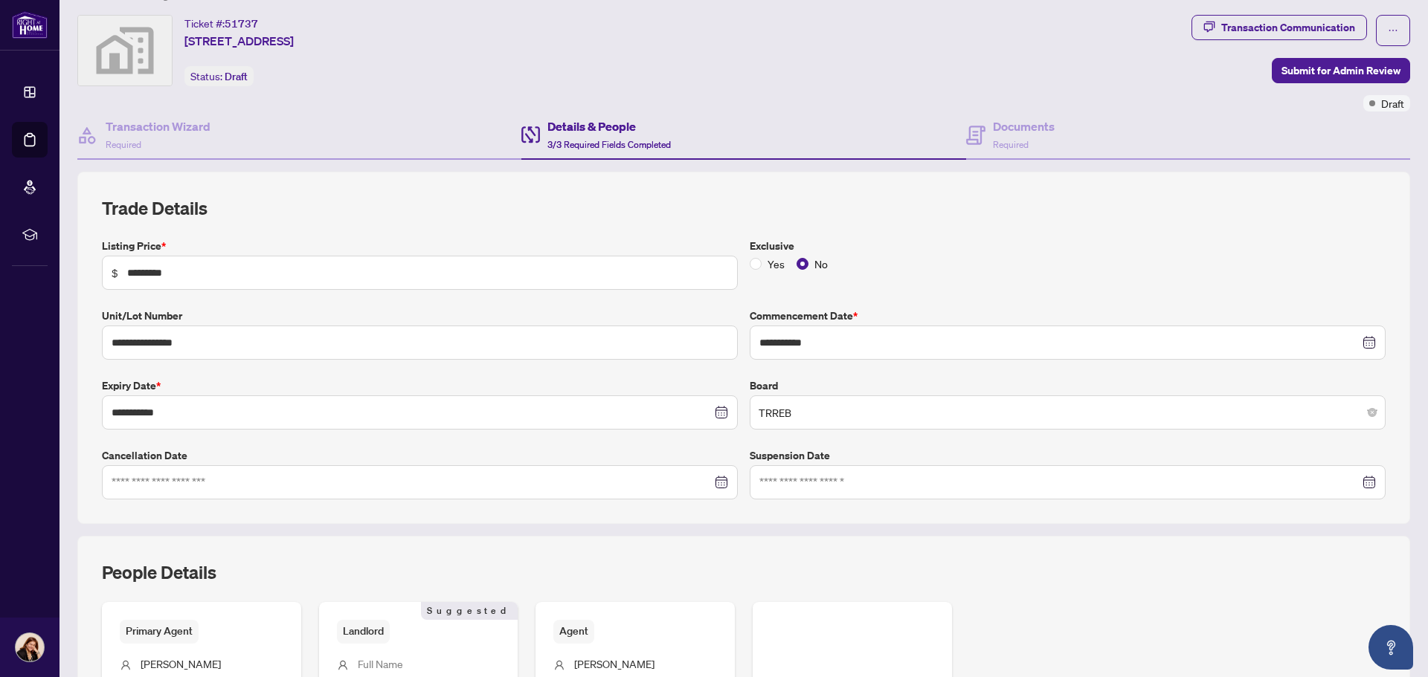
click at [581, 112] on div "Details & People 3/3 Required Fields Completed" at bounding box center [743, 136] width 444 height 48
click at [584, 130] on h4 "Details & People" at bounding box center [608, 126] width 123 height 18
click at [590, 129] on h4 "Details & People" at bounding box center [608, 126] width 123 height 18
click at [993, 128] on h4 "Documents" at bounding box center [1024, 126] width 62 height 18
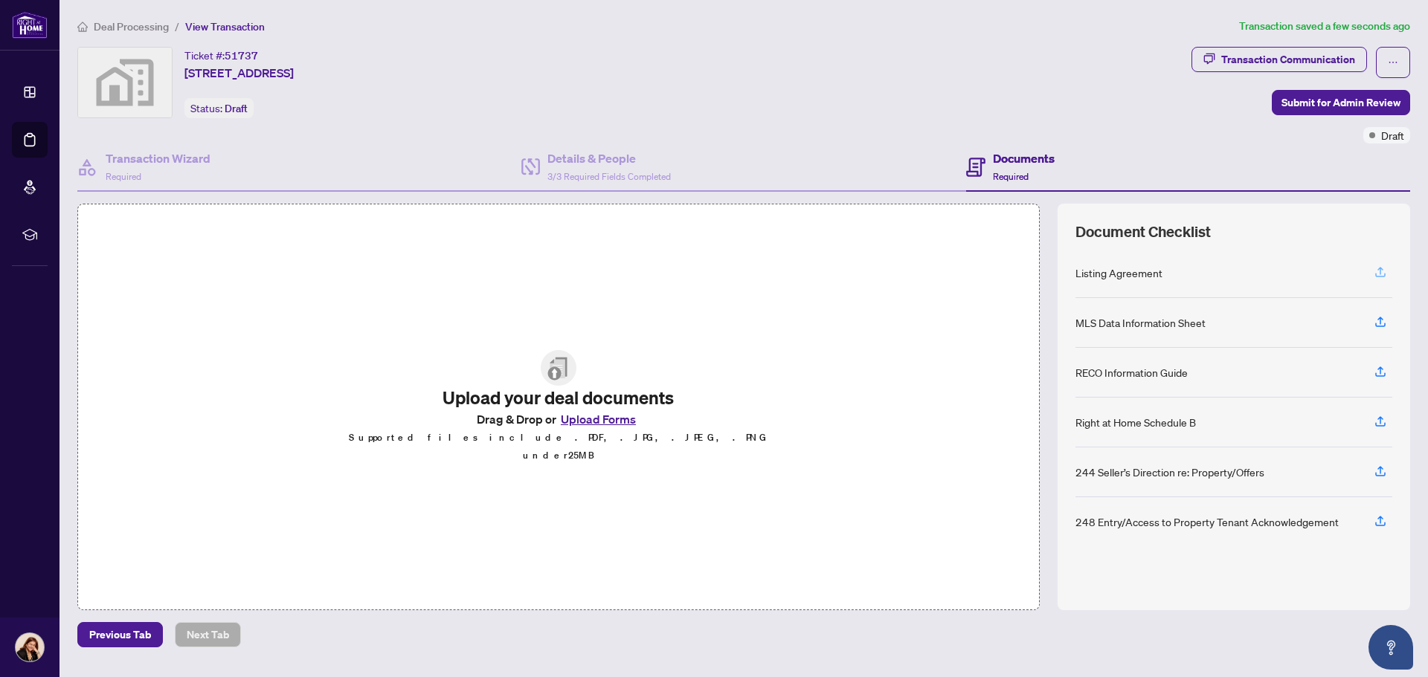
click at [1382, 268] on icon "button" at bounding box center [1379, 271] width 13 height 13
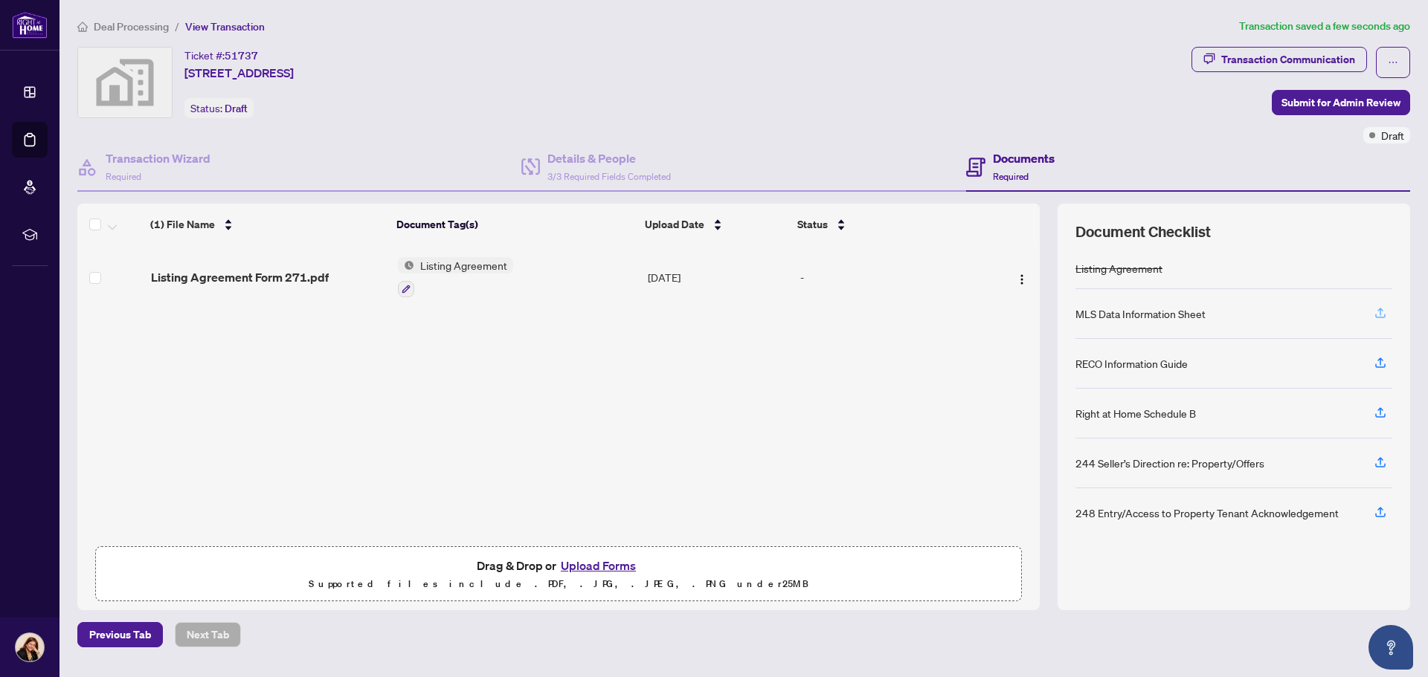
click at [1380, 315] on icon "button" at bounding box center [1380, 311] width 6 height 7
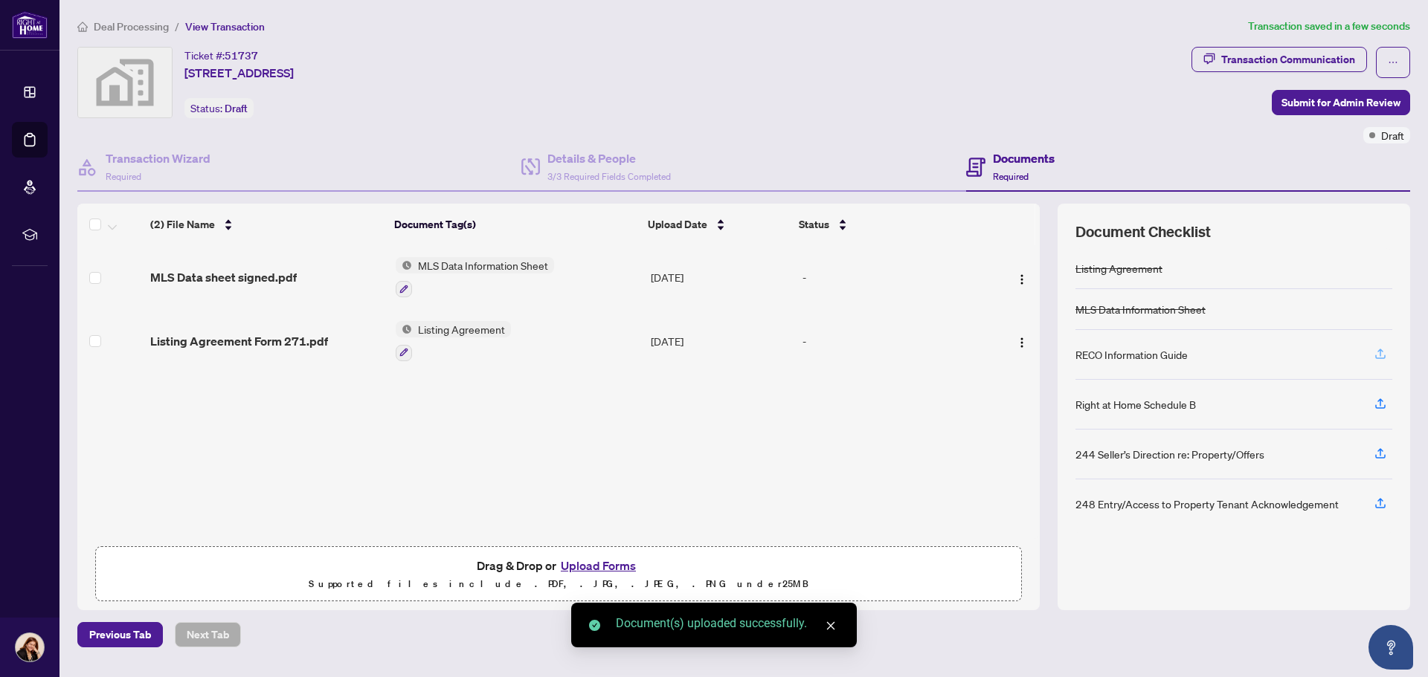
click at [1382, 355] on icon "button" at bounding box center [1379, 353] width 13 height 13
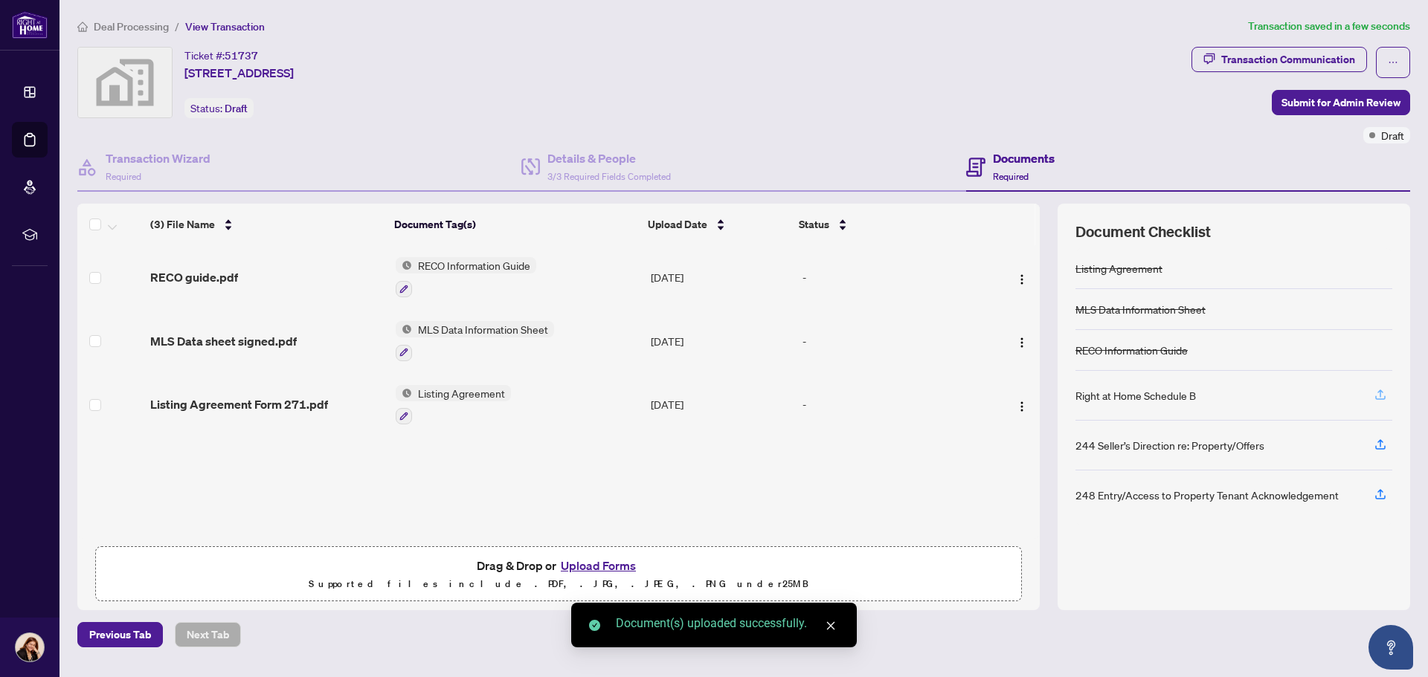
click at [1379, 394] on icon "button" at bounding box center [1379, 394] width 13 height 13
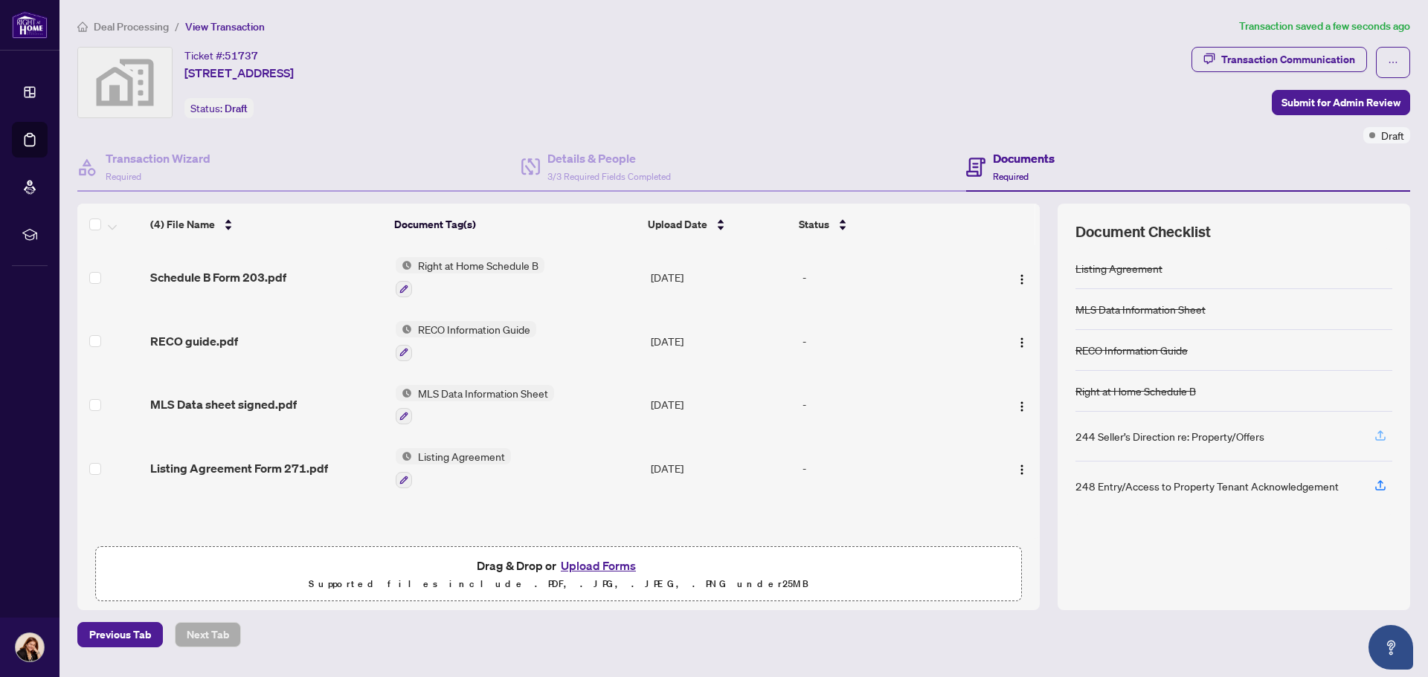
click at [1386, 434] on icon "button" at bounding box center [1379, 435] width 13 height 13
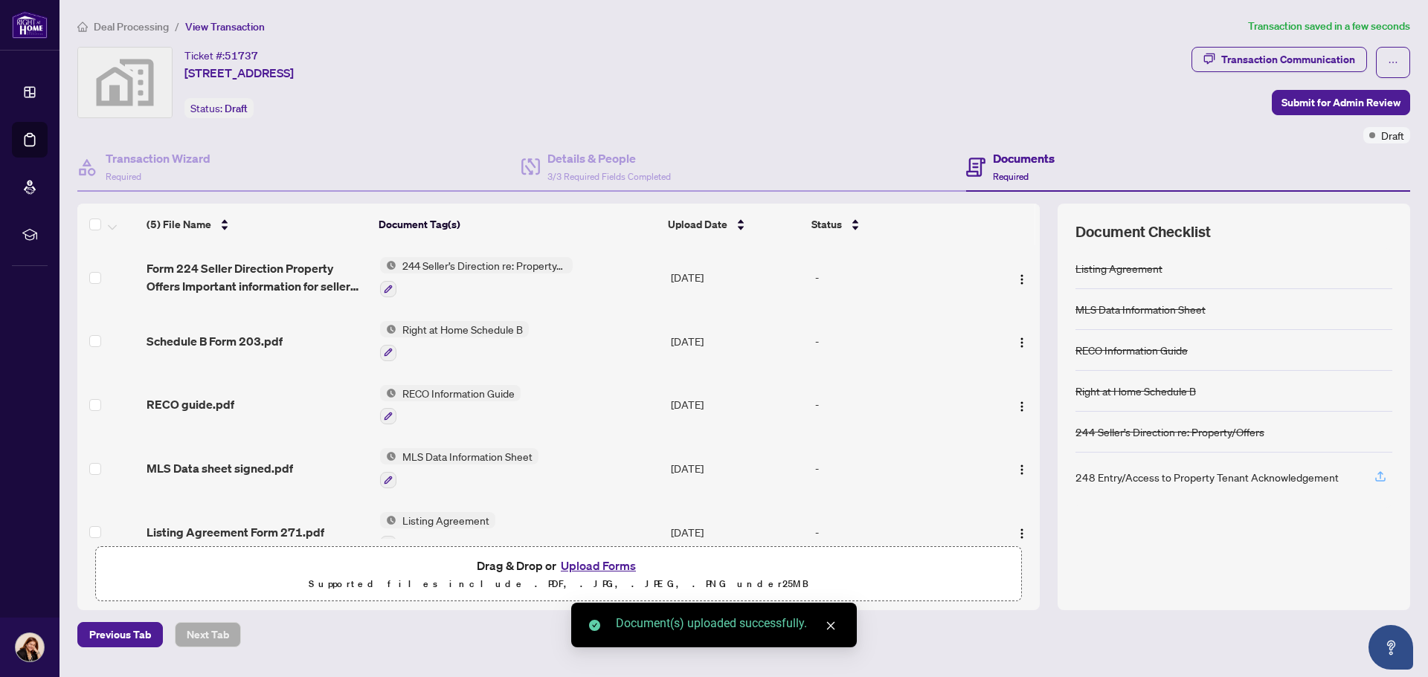
click at [1382, 477] on icon "button" at bounding box center [1379, 476] width 13 height 13
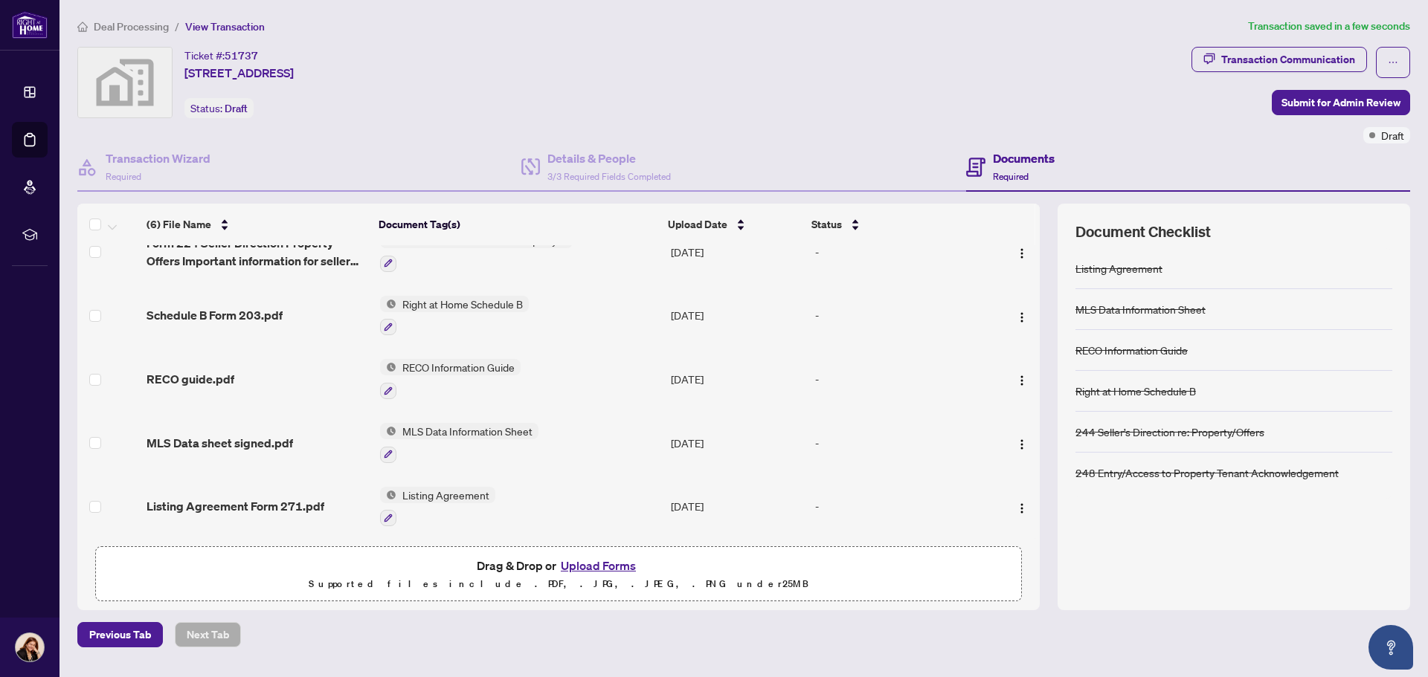
scroll to position [92, 0]
click at [623, 567] on button "Upload Forms" at bounding box center [598, 565] width 84 height 19
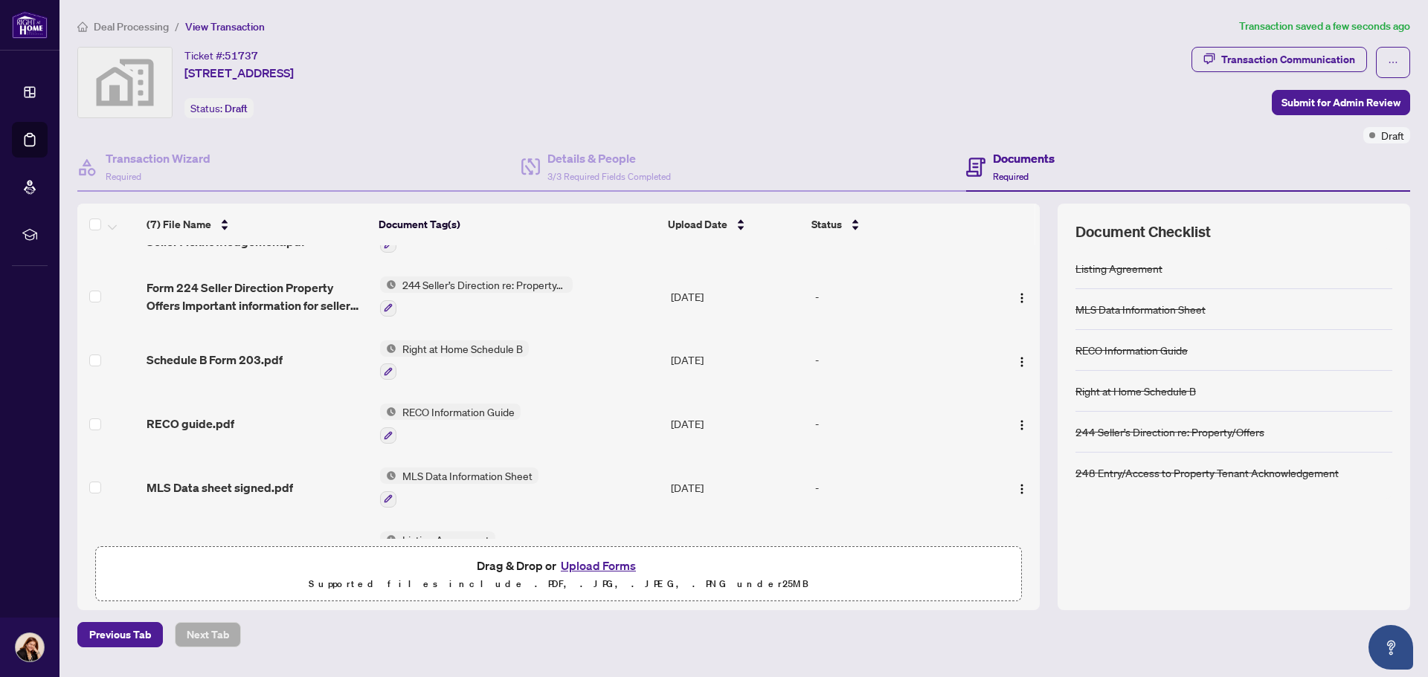
click at [615, 566] on button "Upload Forms" at bounding box center [598, 565] width 84 height 19
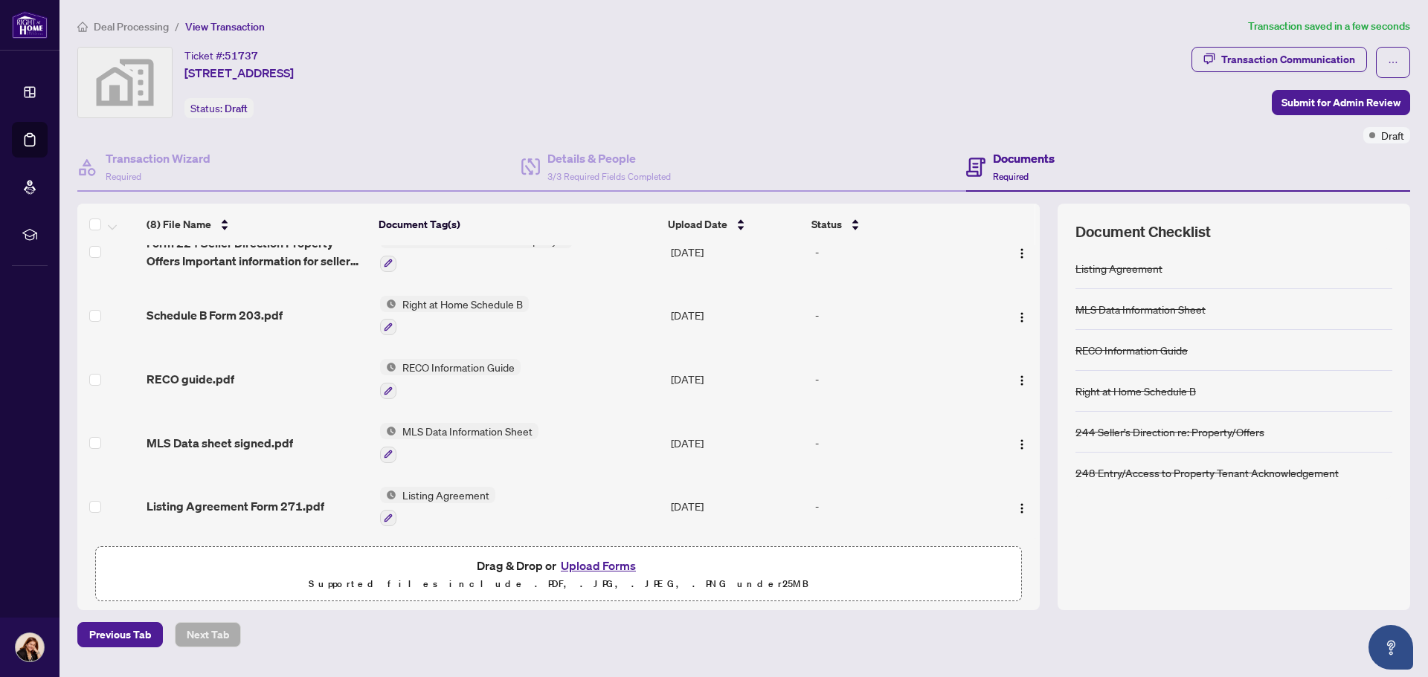
scroll to position [0, 0]
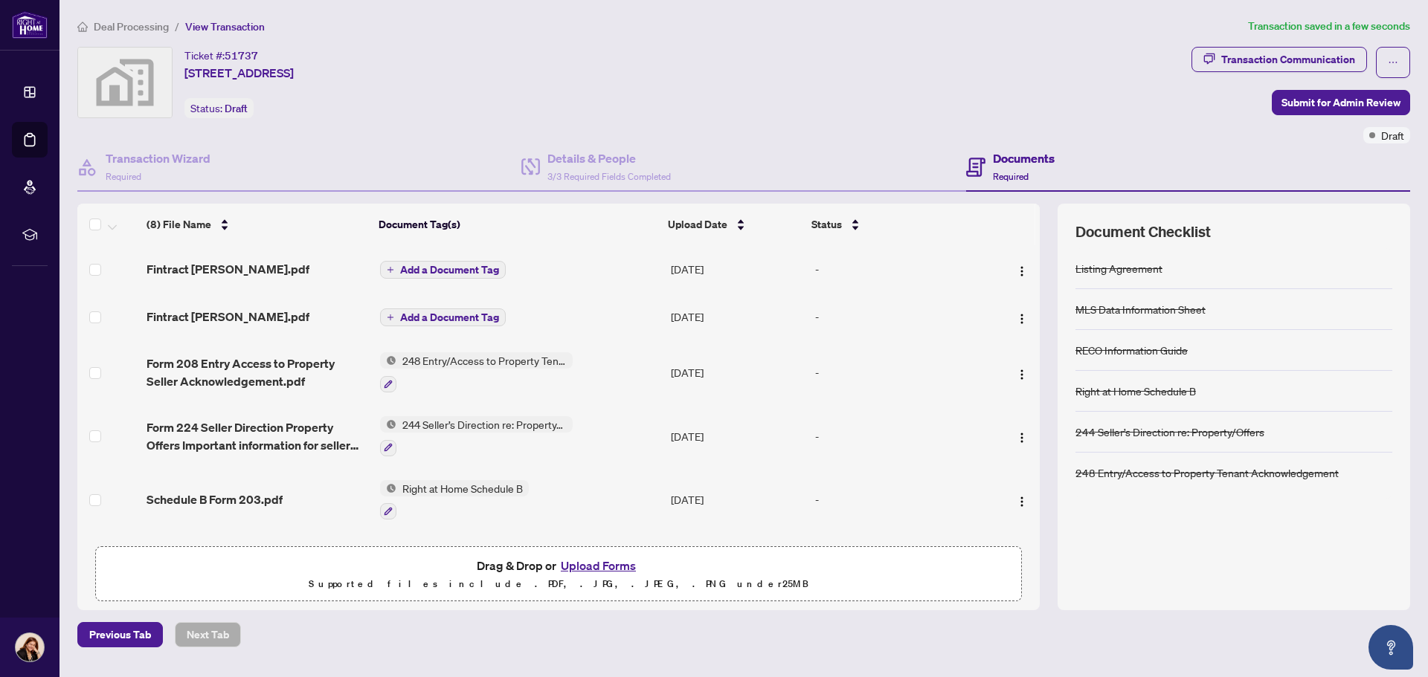
click at [429, 268] on span "Add a Document Tag" at bounding box center [449, 270] width 99 height 10
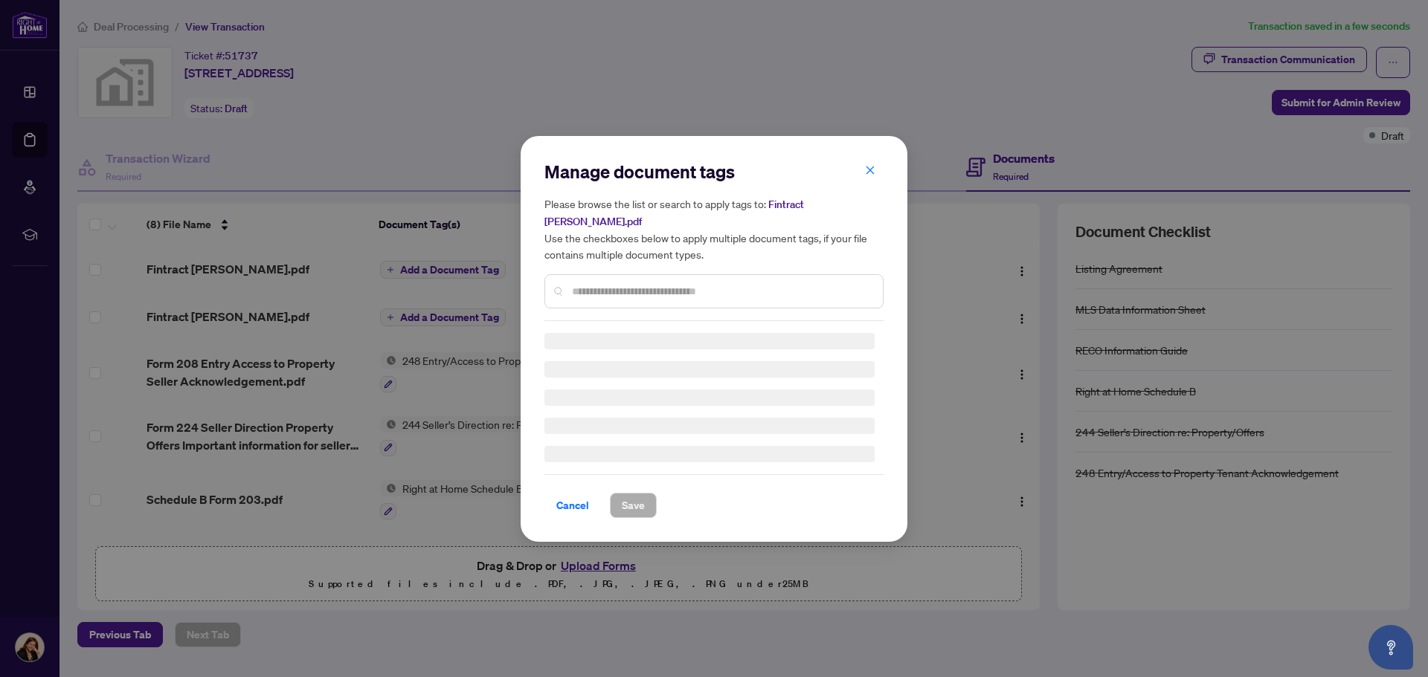
click at [600, 287] on input "text" at bounding box center [721, 291] width 299 height 16
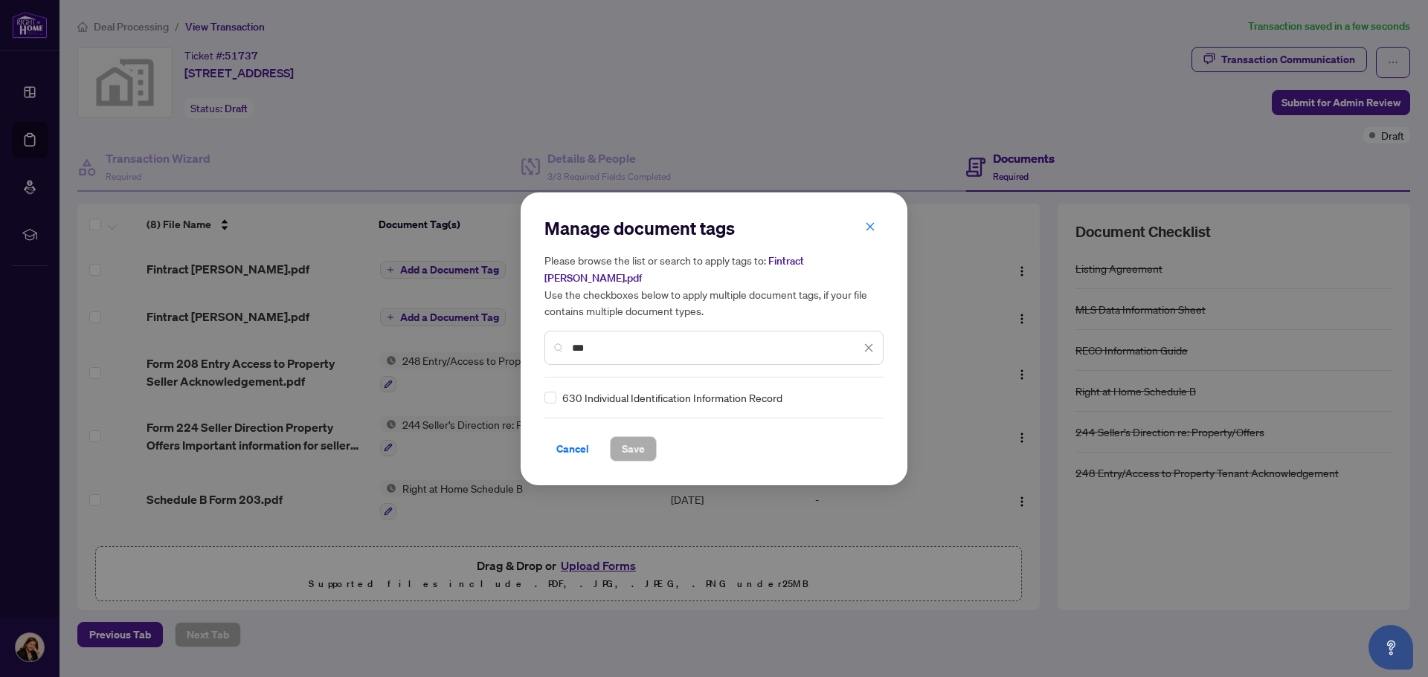
type input "***"
click at [625, 437] on span "Save" at bounding box center [633, 449] width 23 height 24
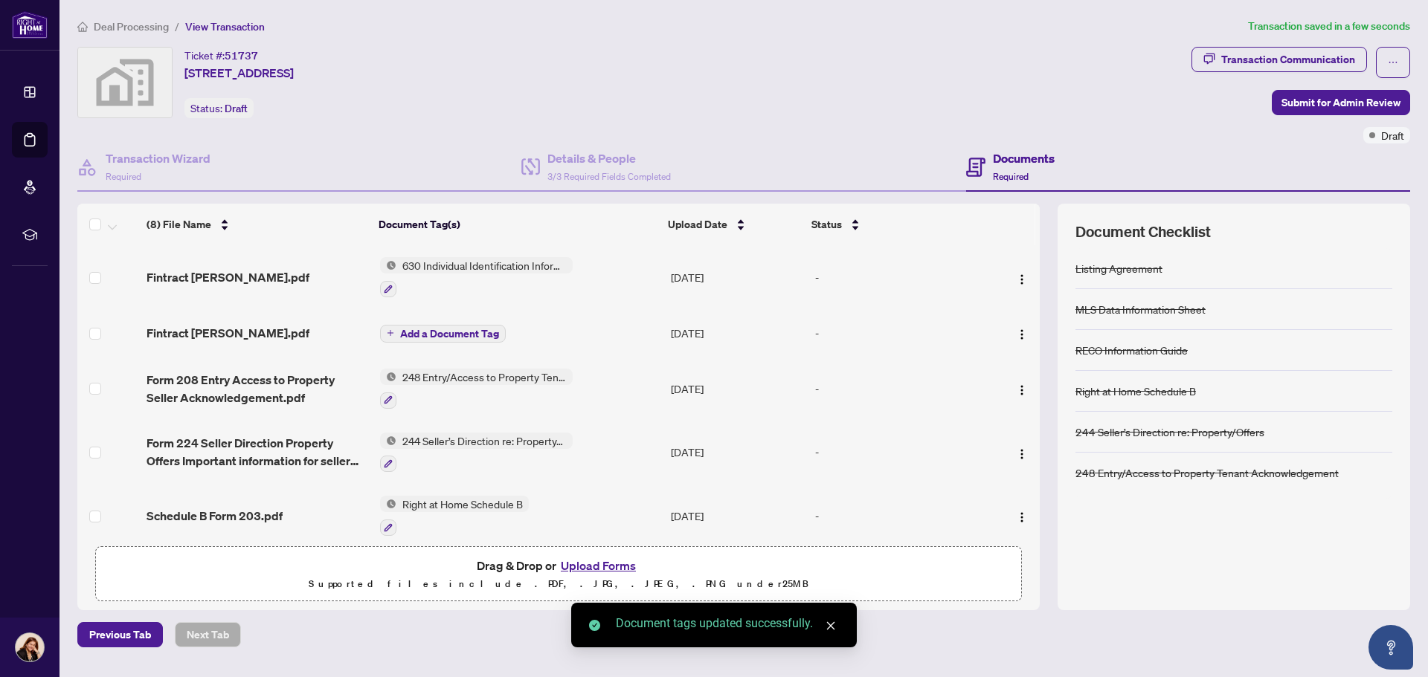
click at [419, 335] on span "Add a Document Tag" at bounding box center [449, 334] width 99 height 10
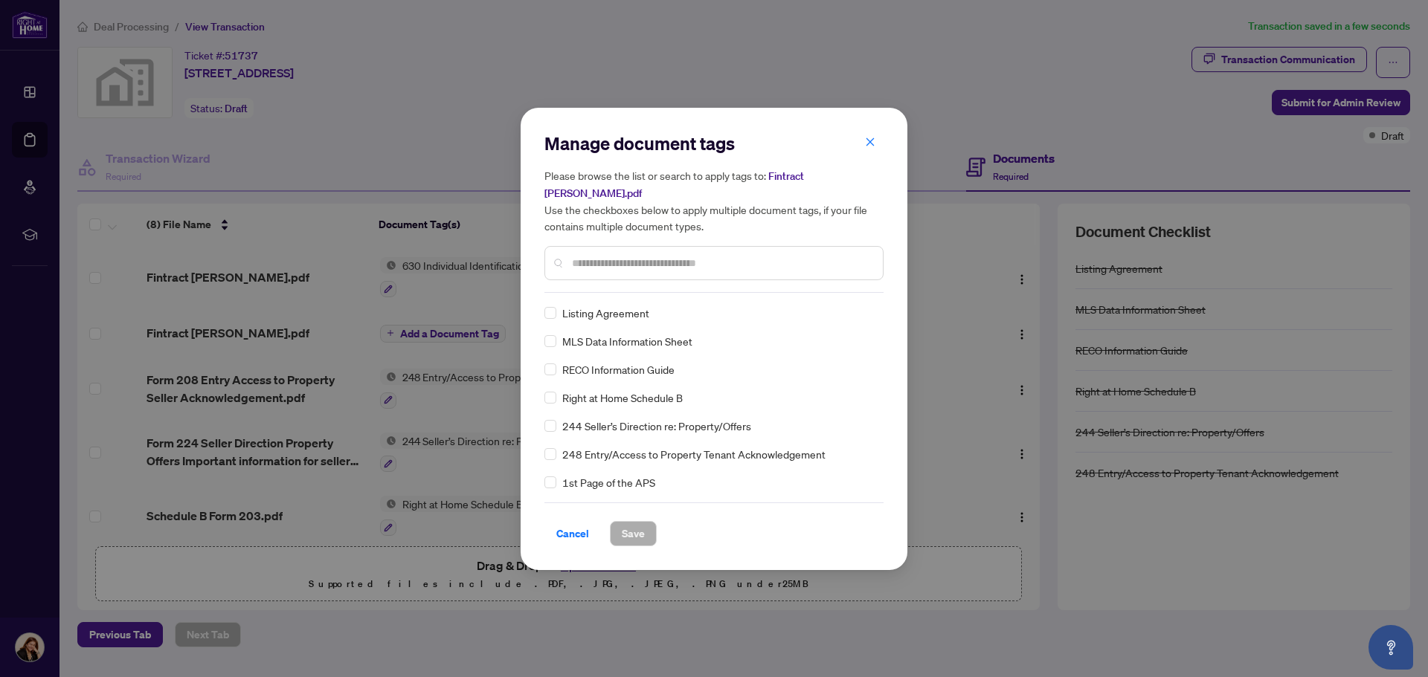
click at [660, 266] on input "text" at bounding box center [721, 263] width 299 height 16
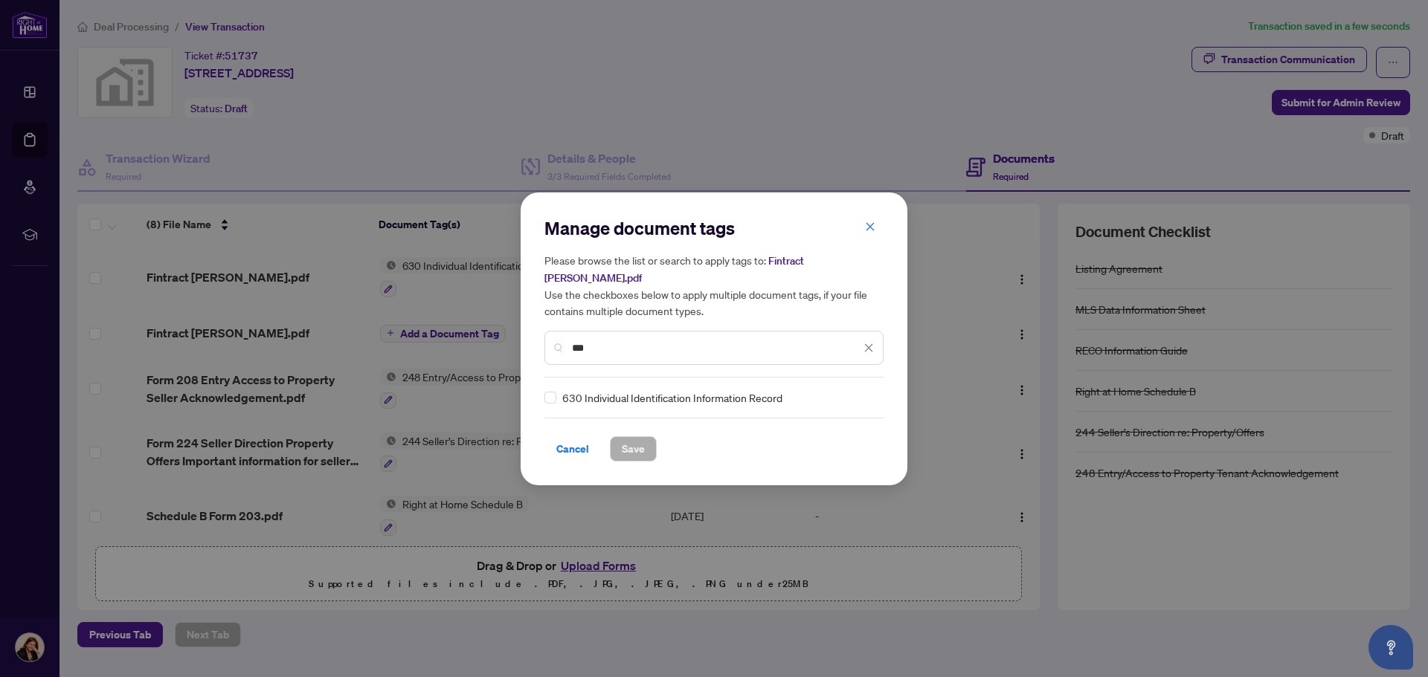
type input "***"
click at [635, 448] on span "Save" at bounding box center [633, 449] width 23 height 24
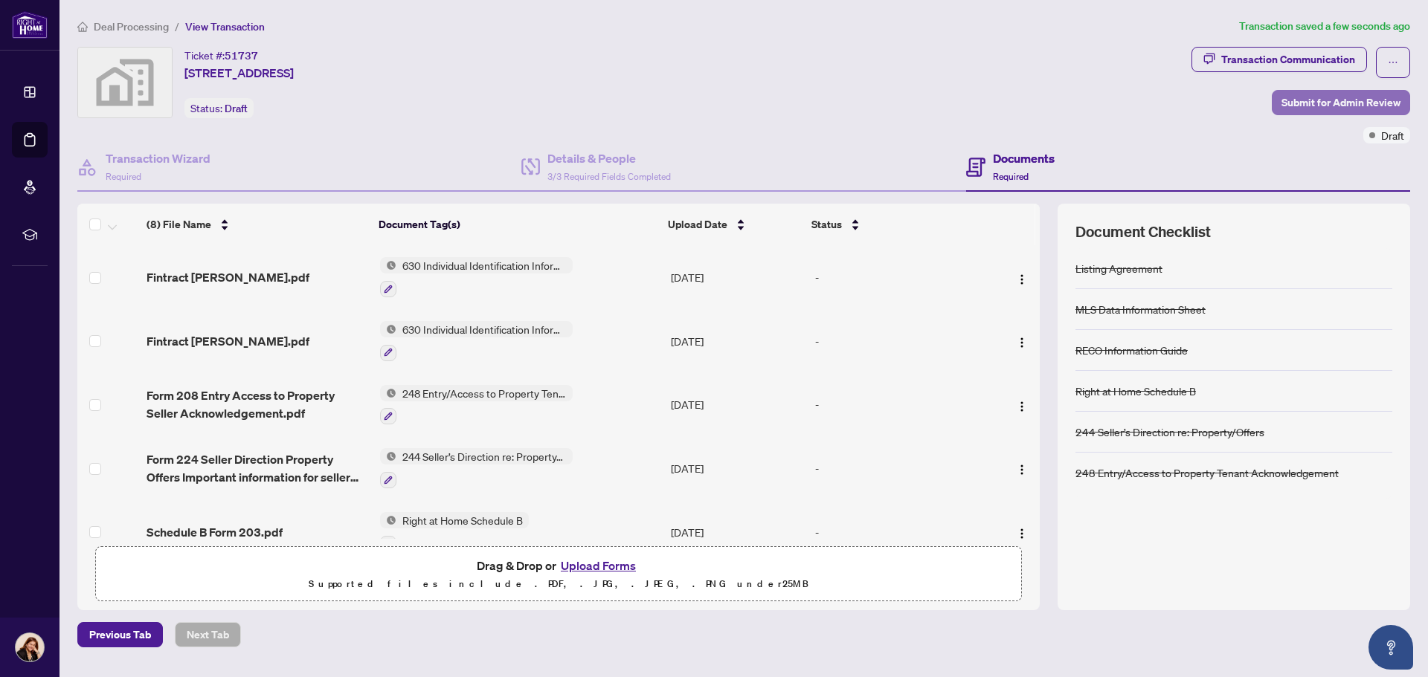
click at [1304, 108] on span "Submit for Admin Review" at bounding box center [1340, 103] width 119 height 24
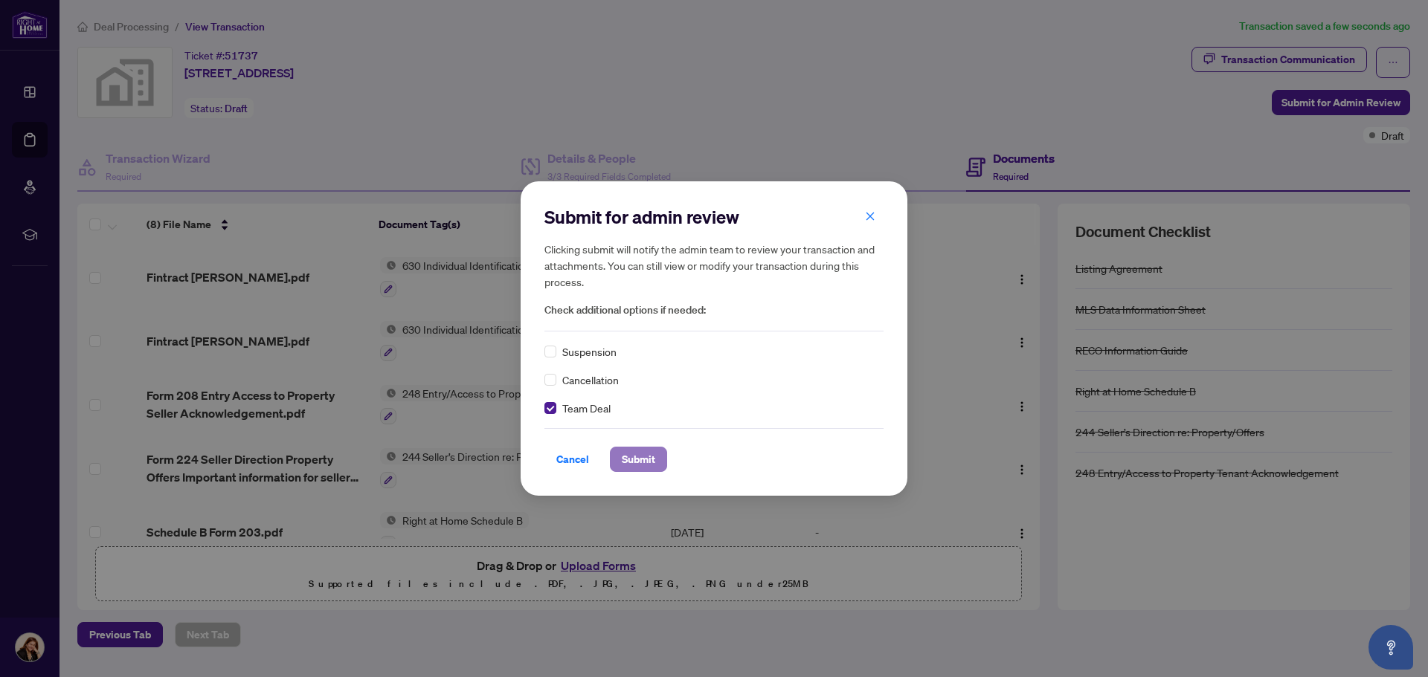
click at [647, 463] on span "Submit" at bounding box center [638, 460] width 33 height 24
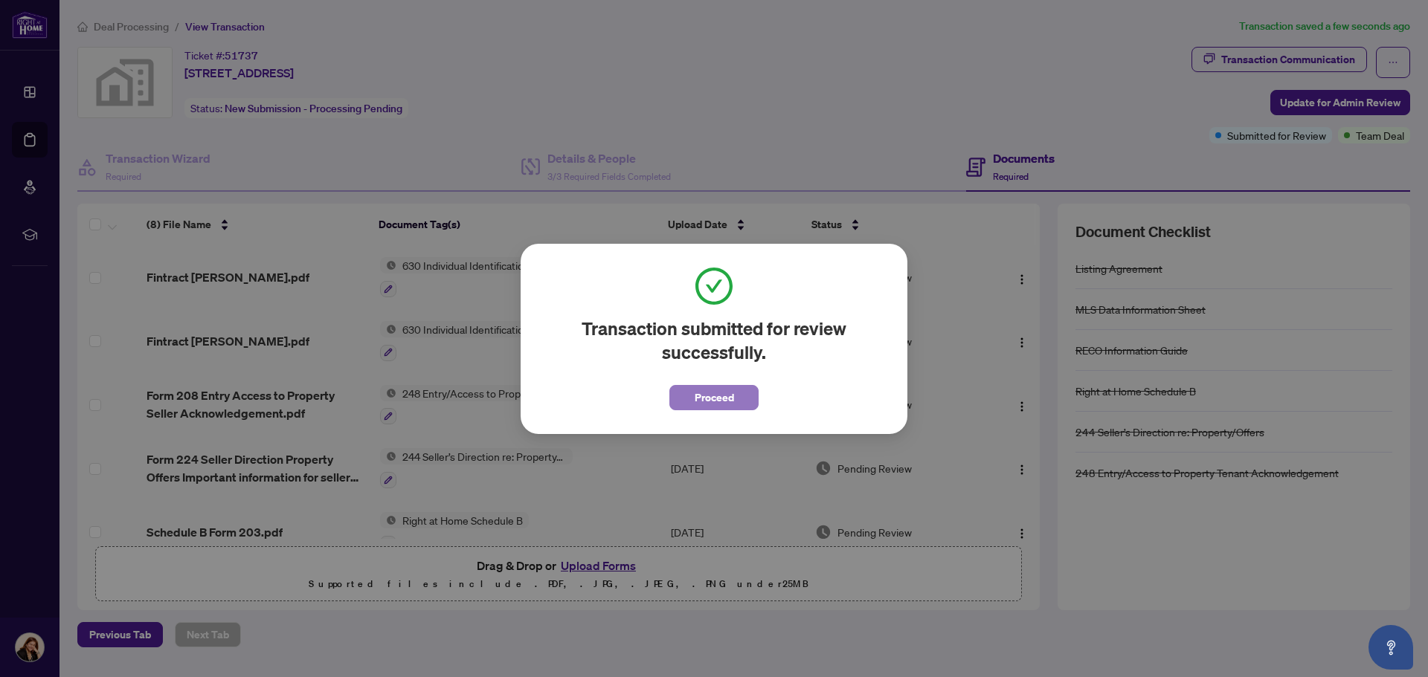
click at [740, 393] on button "Proceed" at bounding box center [713, 397] width 89 height 25
